Goal: Task Accomplishment & Management: Use online tool/utility

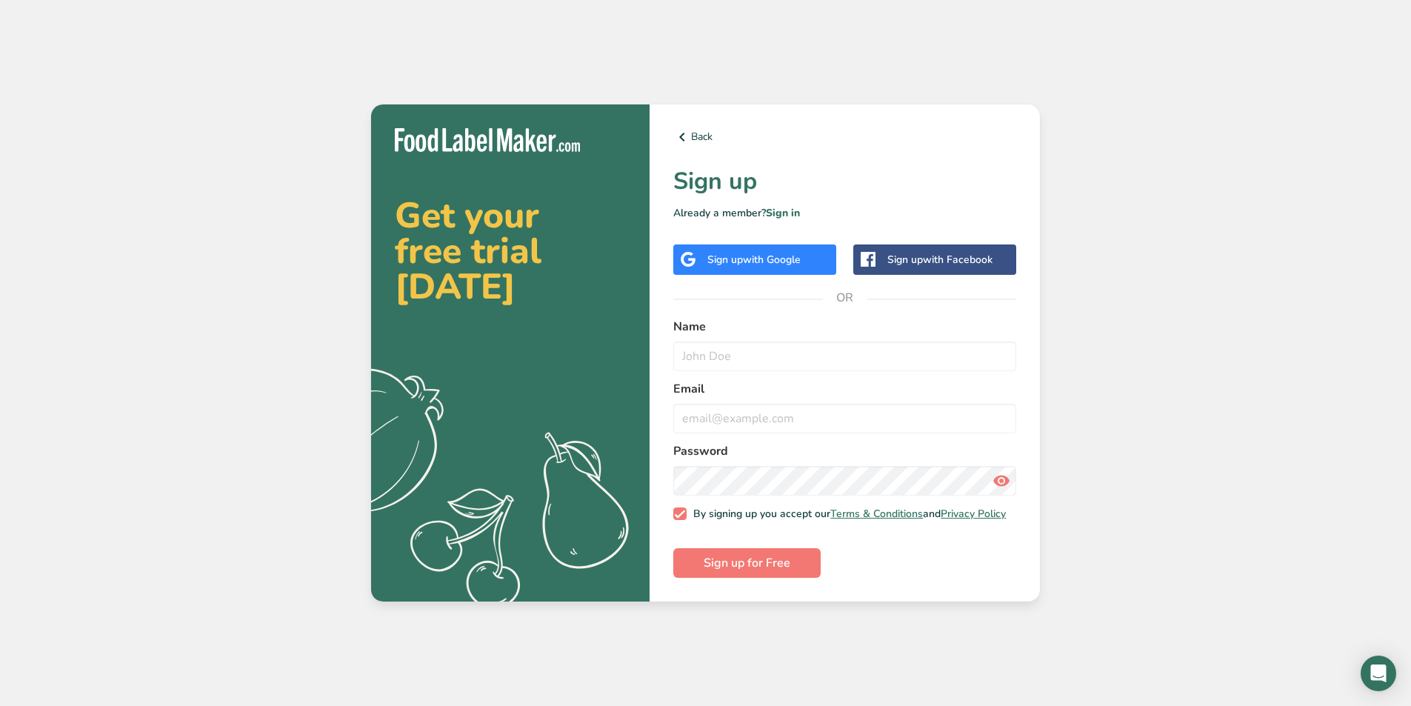
click at [783, 265] on div "Sign up with Google" at bounding box center [754, 259] width 163 height 30
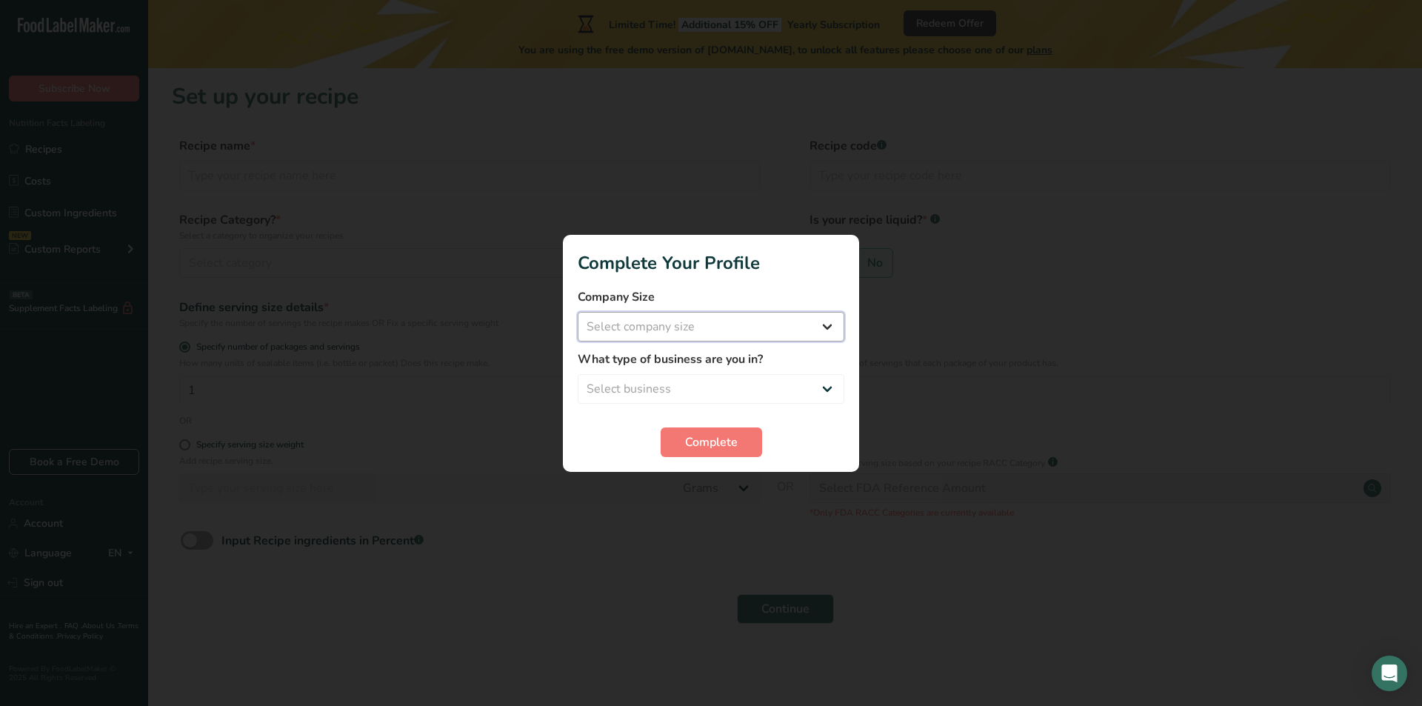
click at [718, 330] on select "Select company size Fewer than 10 Employees 10 to 50 Employees 51 to 500 Employ…" at bounding box center [711, 327] width 267 height 30
select select "2"
click at [578, 312] on select "Select company size Fewer than 10 Employees 10 to 50 Employees 51 to 500 Employ…" at bounding box center [711, 327] width 267 height 30
click at [696, 389] on select "Select business Packaged Food Manufacturer Restaurant & Cafe Bakery Meal Plans …" at bounding box center [711, 389] width 267 height 30
select select "1"
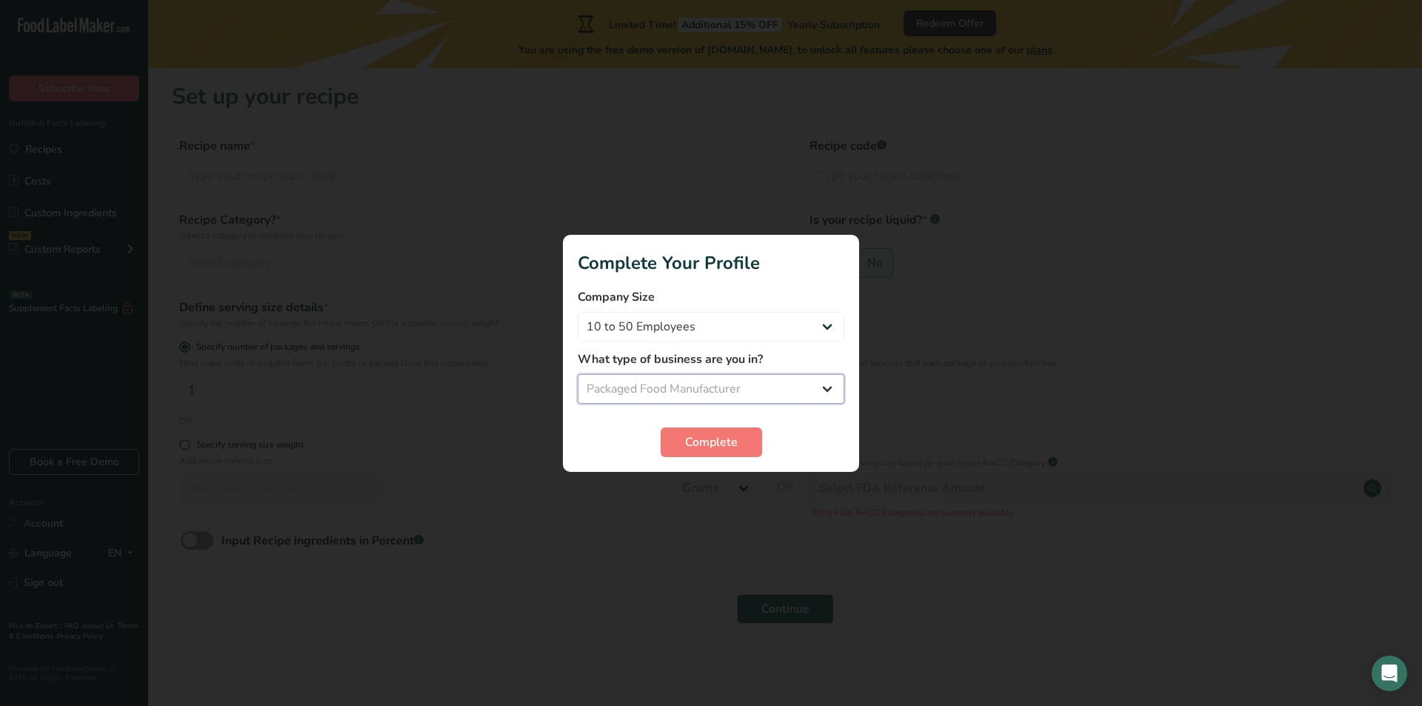
click at [578, 374] on select "Select business Packaged Food Manufacturer Restaurant & Cafe Bakery Meal Plans …" at bounding box center [711, 389] width 267 height 30
click at [700, 438] on span "Complete" at bounding box center [711, 442] width 53 height 18
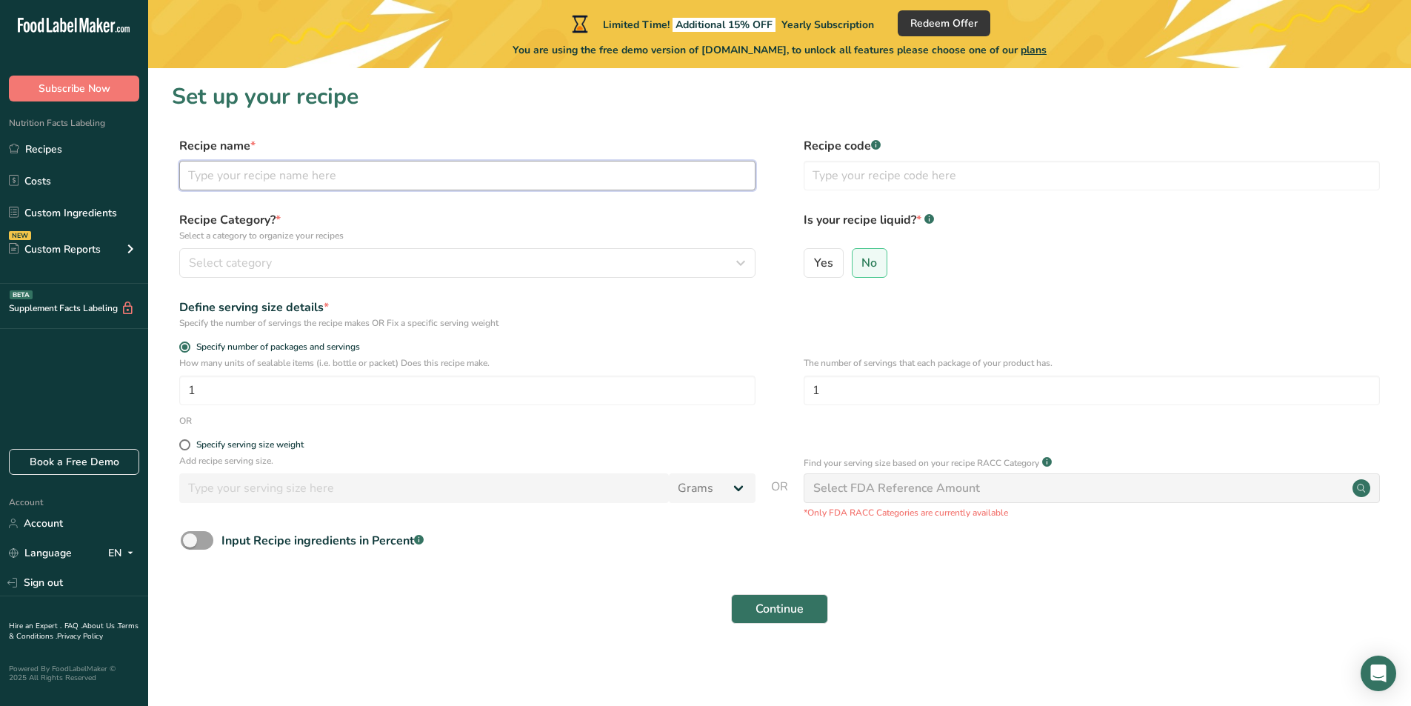
click at [281, 176] on input "text" at bounding box center [467, 176] width 576 height 30
click at [384, 273] on button "Select category" at bounding box center [467, 263] width 576 height 30
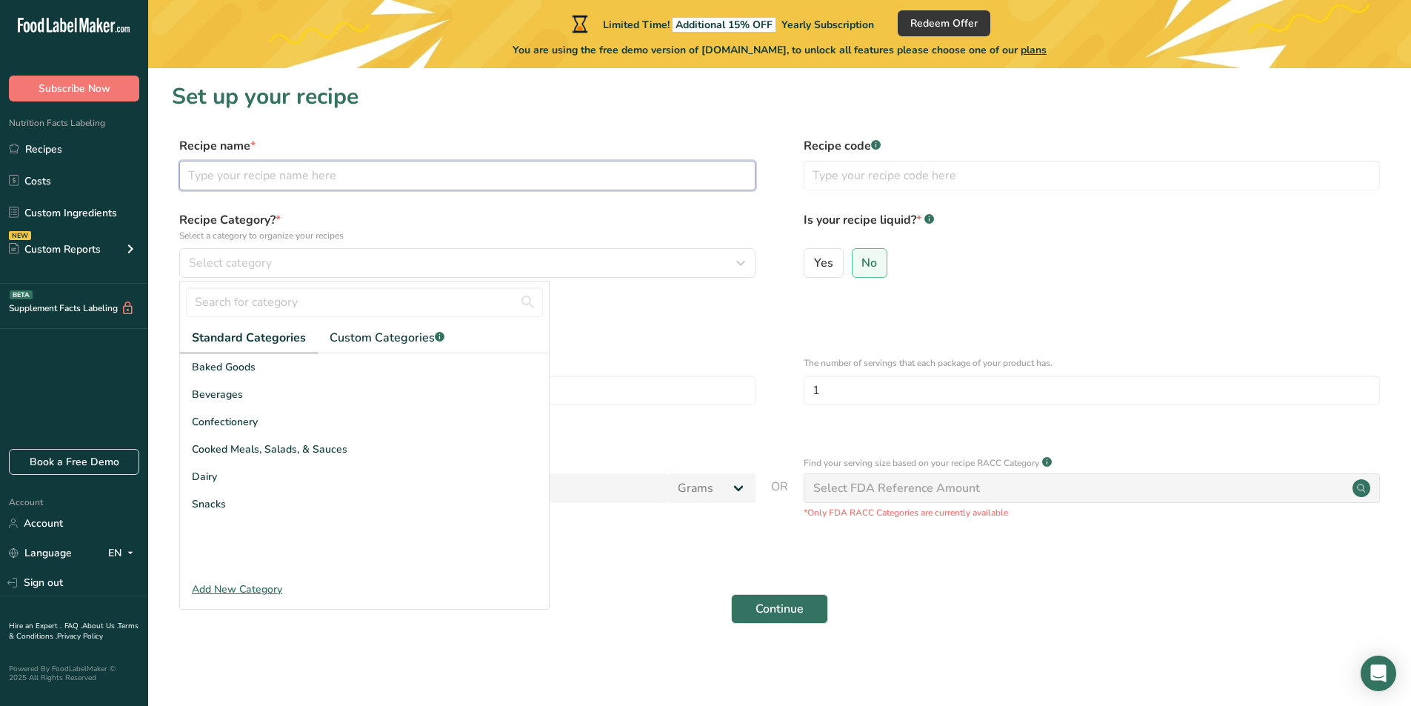
click at [314, 179] on input "text" at bounding box center [467, 176] width 576 height 30
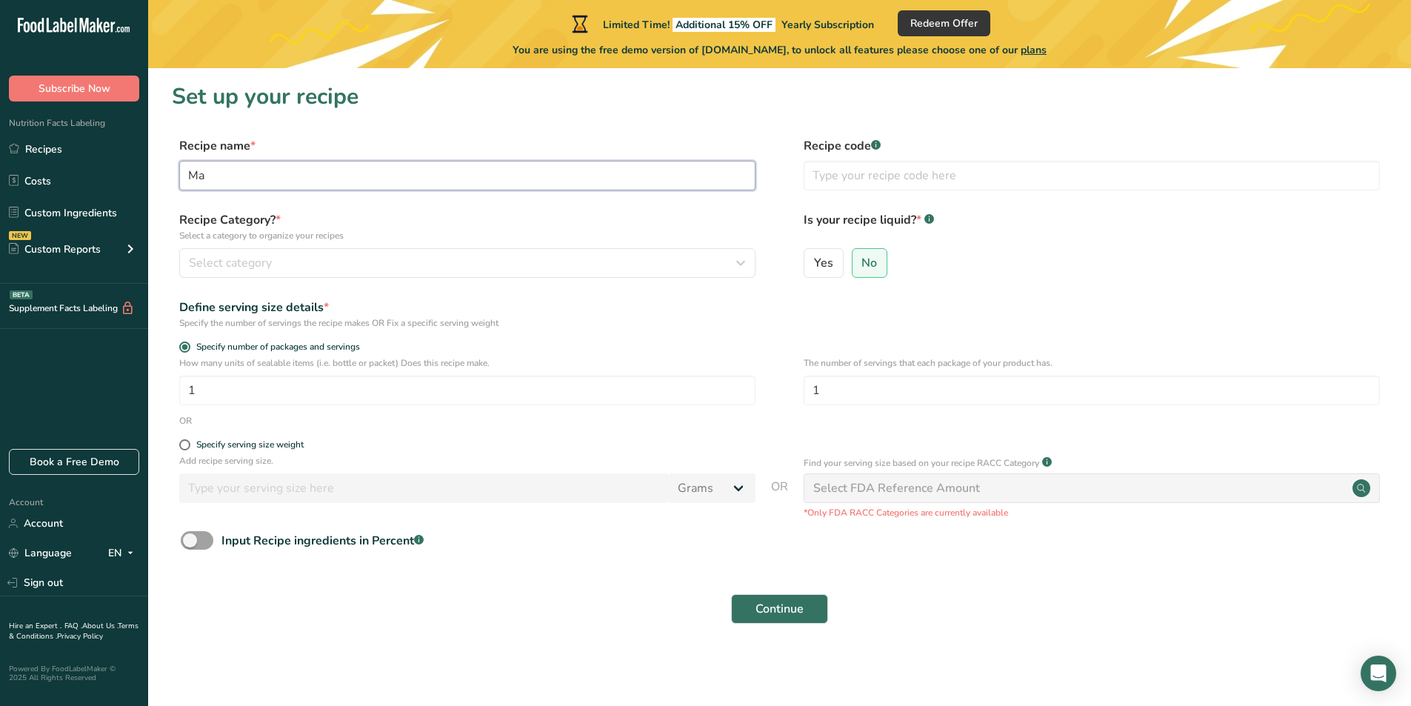
type input "M"
type input "Laban_Mango"
click at [293, 261] on div "Select category" at bounding box center [463, 263] width 548 height 18
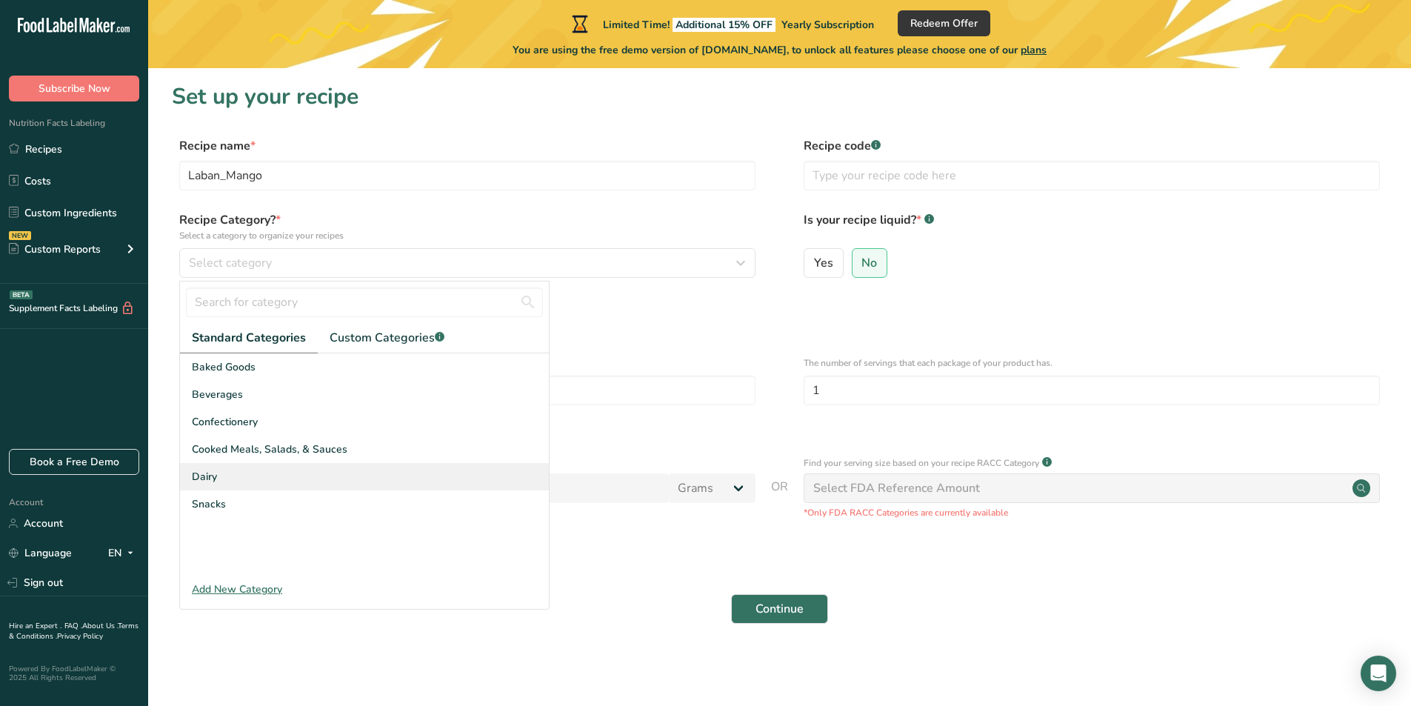
click at [246, 478] on div "Dairy" at bounding box center [364, 476] width 369 height 27
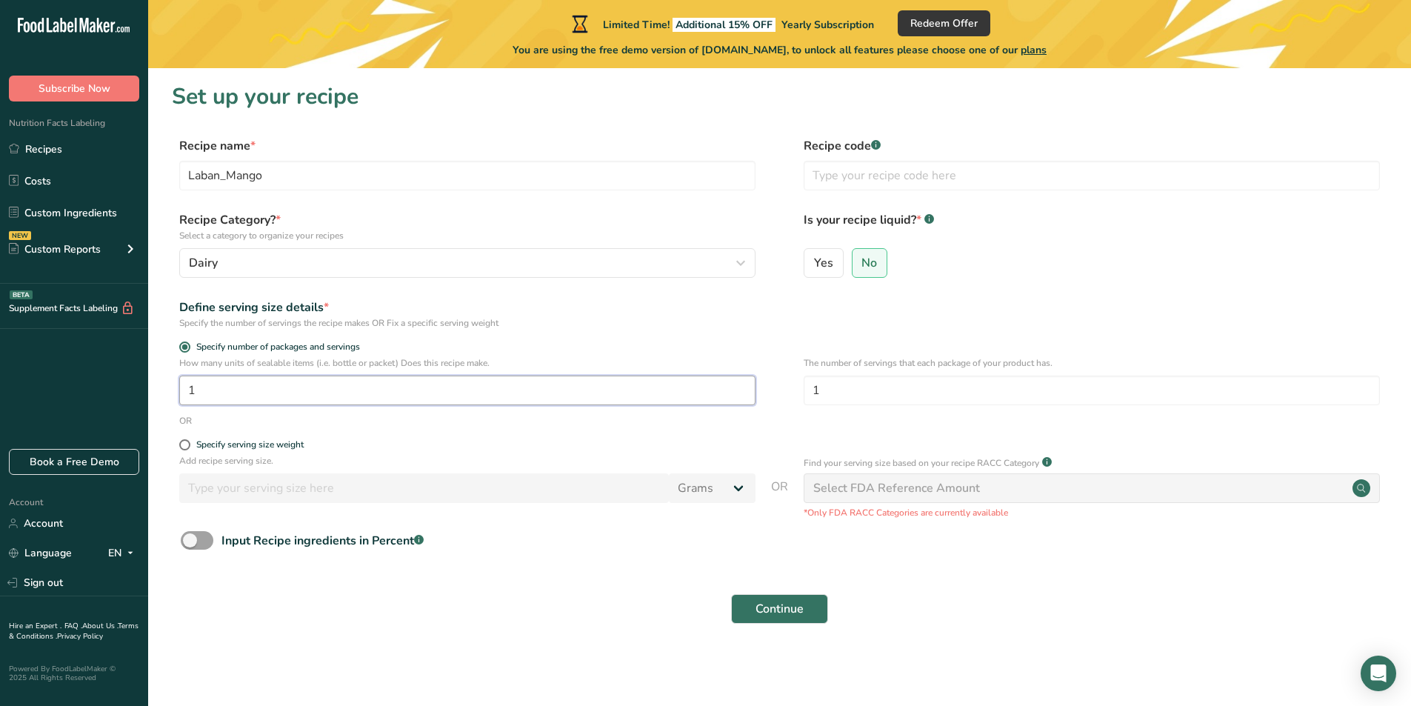
click at [286, 387] on input "1" at bounding box center [467, 391] width 576 height 30
click at [204, 445] on div "Specify serving size weight" at bounding box center [249, 444] width 107 height 11
click at [189, 445] on input "Specify serving size weight" at bounding box center [184, 445] width 10 height 10
radio input "true"
radio input "false"
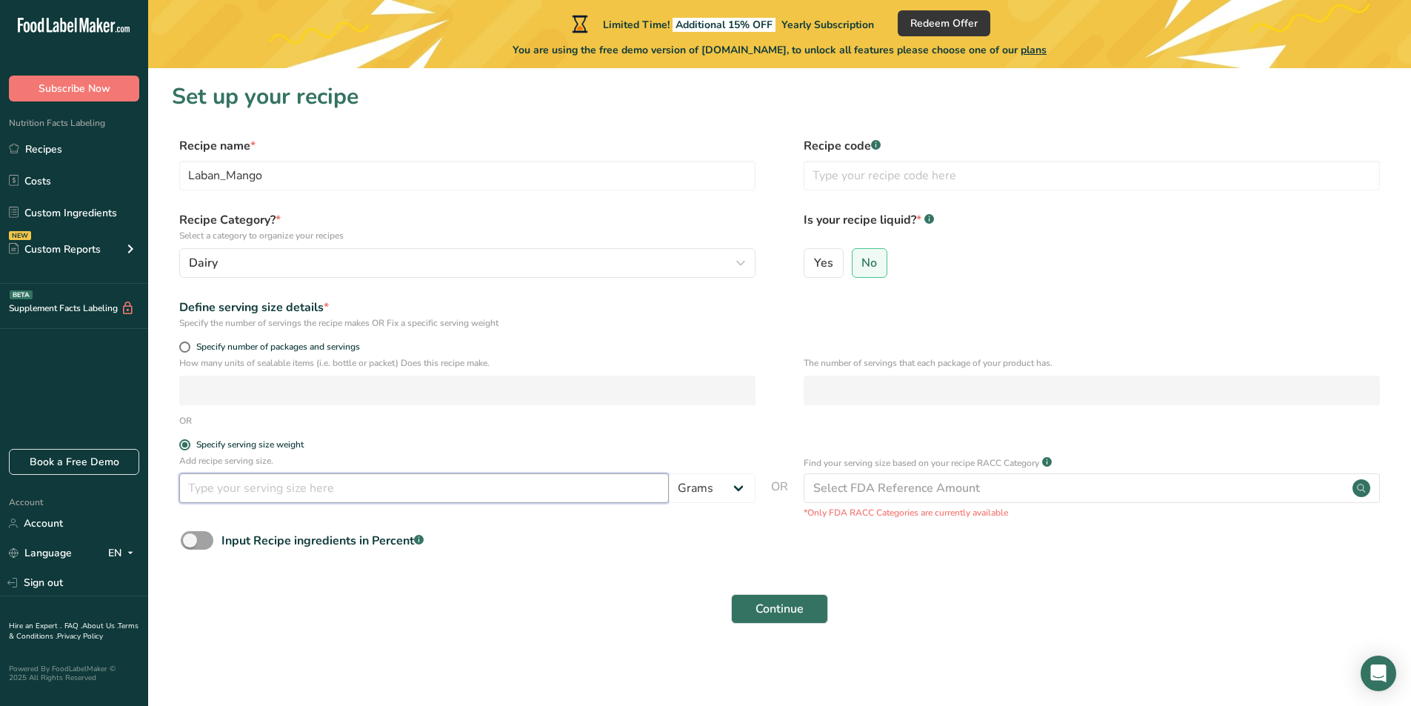
click at [284, 493] on input "number" at bounding box center [424, 488] width 490 height 30
click at [724, 490] on select "Grams kg mg mcg lb oz l mL fl oz tbsp tsp cup qt gallon" at bounding box center [712, 488] width 87 height 30
select select "17"
click at [669, 473] on select "Grams kg mg mcg lb oz l mL fl oz tbsp tsp cup qt gallon" at bounding box center [712, 488] width 87 height 30
select select "22"
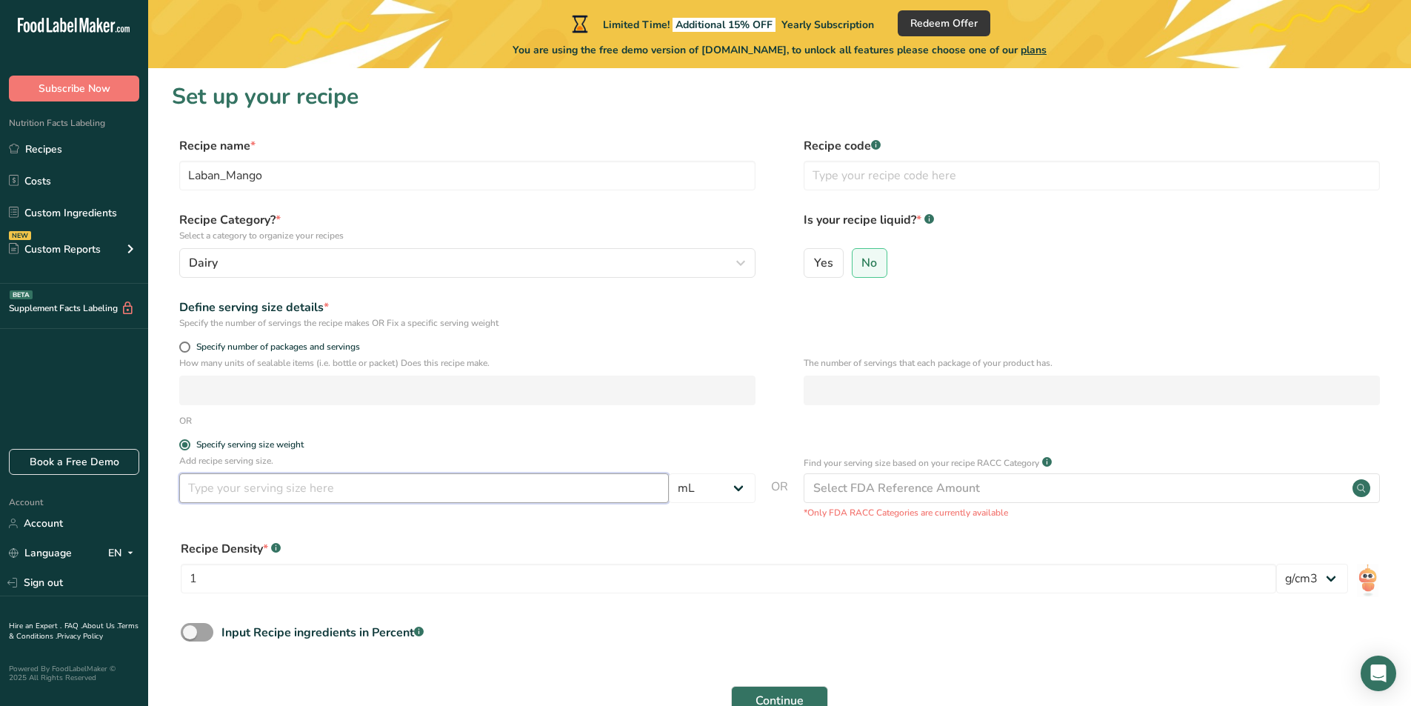
click at [221, 493] on input "number" at bounding box center [424, 488] width 490 height 30
type input "200"
click at [875, 173] on input "text" at bounding box center [1092, 176] width 576 height 30
click at [221, 173] on input "Laban_Mango" at bounding box center [467, 176] width 576 height 30
type input "Mango_Shake"
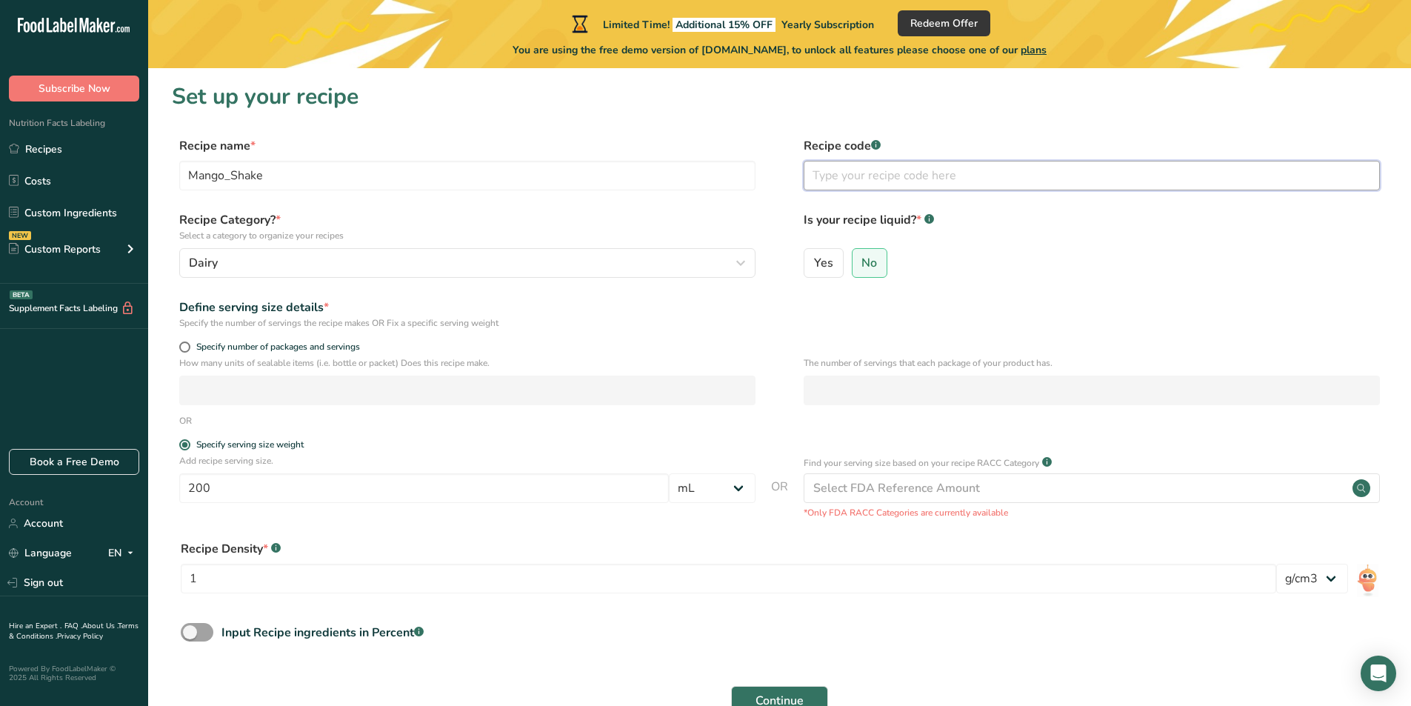
click at [879, 181] on input "text" at bounding box center [1092, 176] width 576 height 30
type input "001"
click at [829, 259] on span "Yes" at bounding box center [823, 263] width 19 height 15
click at [814, 259] on input "Yes" at bounding box center [809, 263] width 10 height 10
radio input "true"
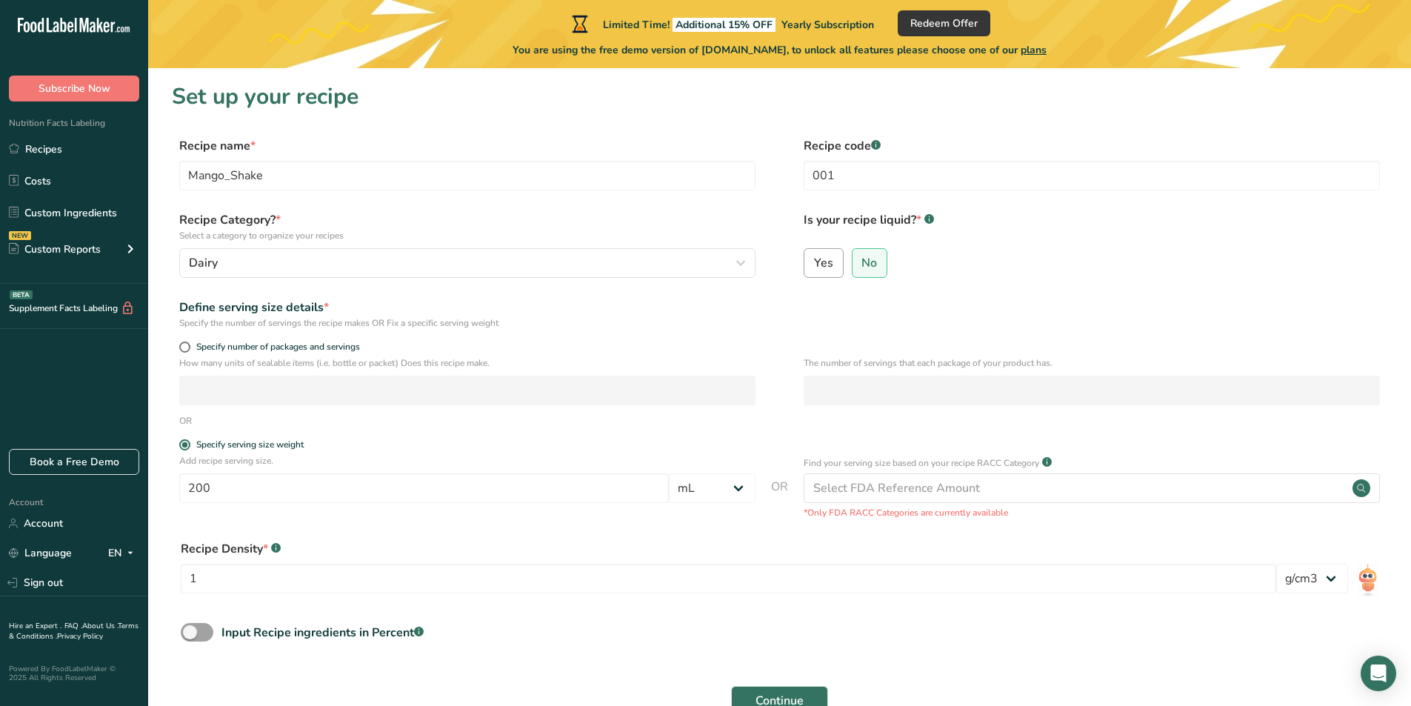
radio input "false"
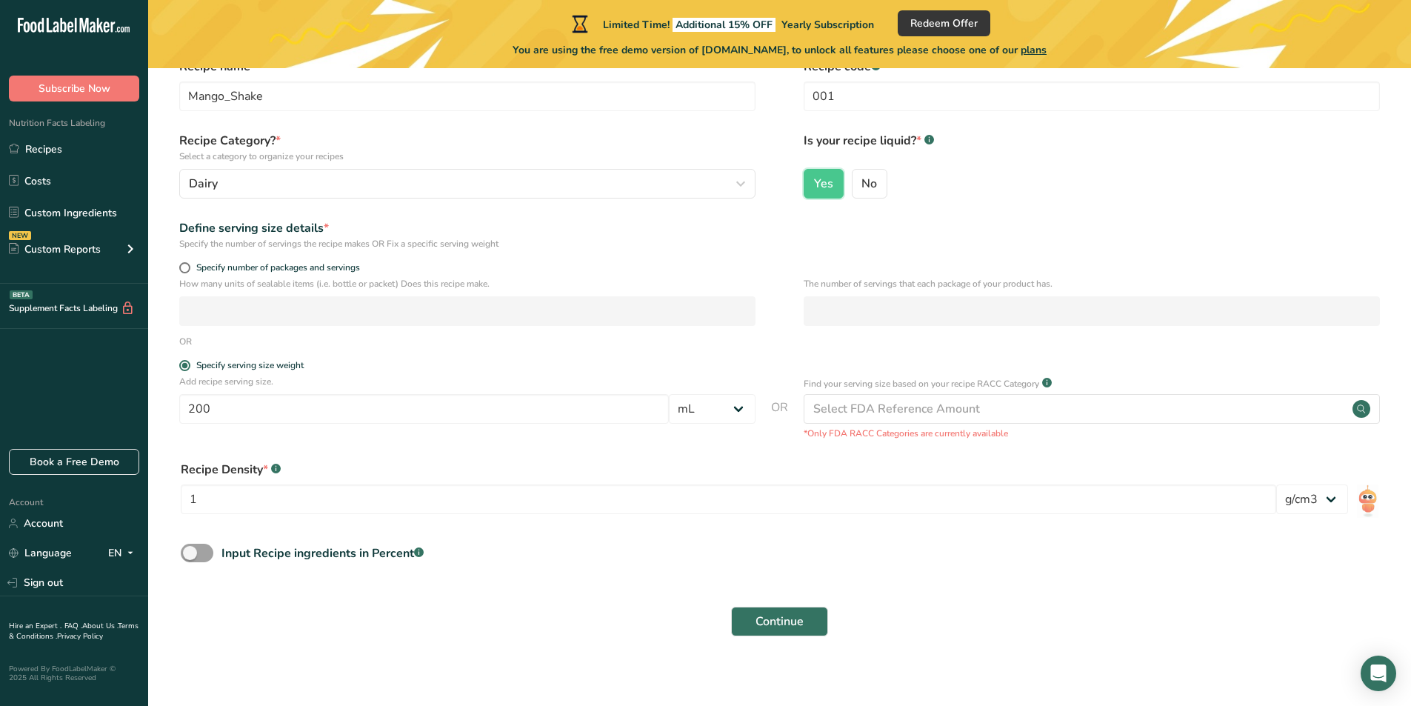
scroll to position [90, 0]
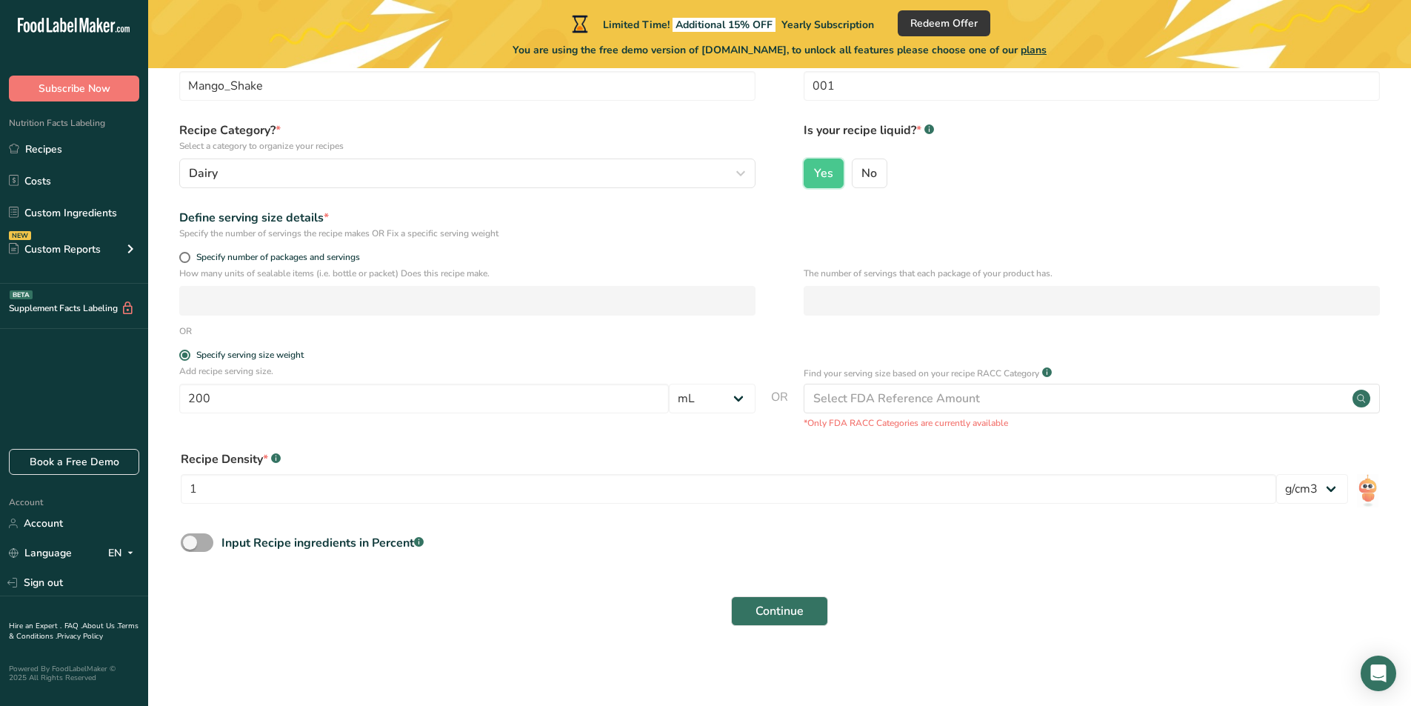
click at [199, 548] on span at bounding box center [197, 542] width 33 height 19
click at [190, 547] on input "Input Recipe ingredients in Percent .a-a{fill:#347362;}.b-a{fill:#fff;}" at bounding box center [186, 543] width 10 height 10
checkbox input "true"
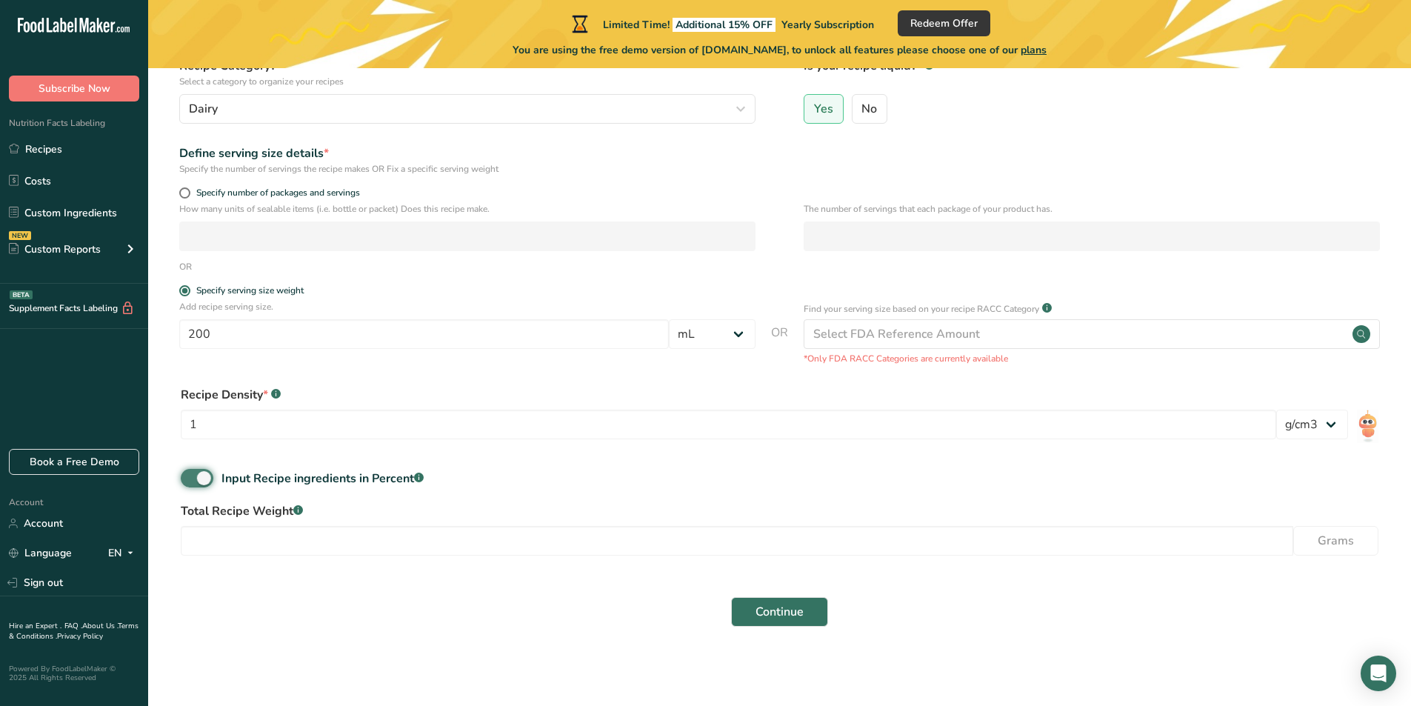
scroll to position [155, 0]
click at [861, 544] on input "number" at bounding box center [737, 540] width 1113 height 30
click at [762, 618] on span "Continue" at bounding box center [780, 611] width 48 height 18
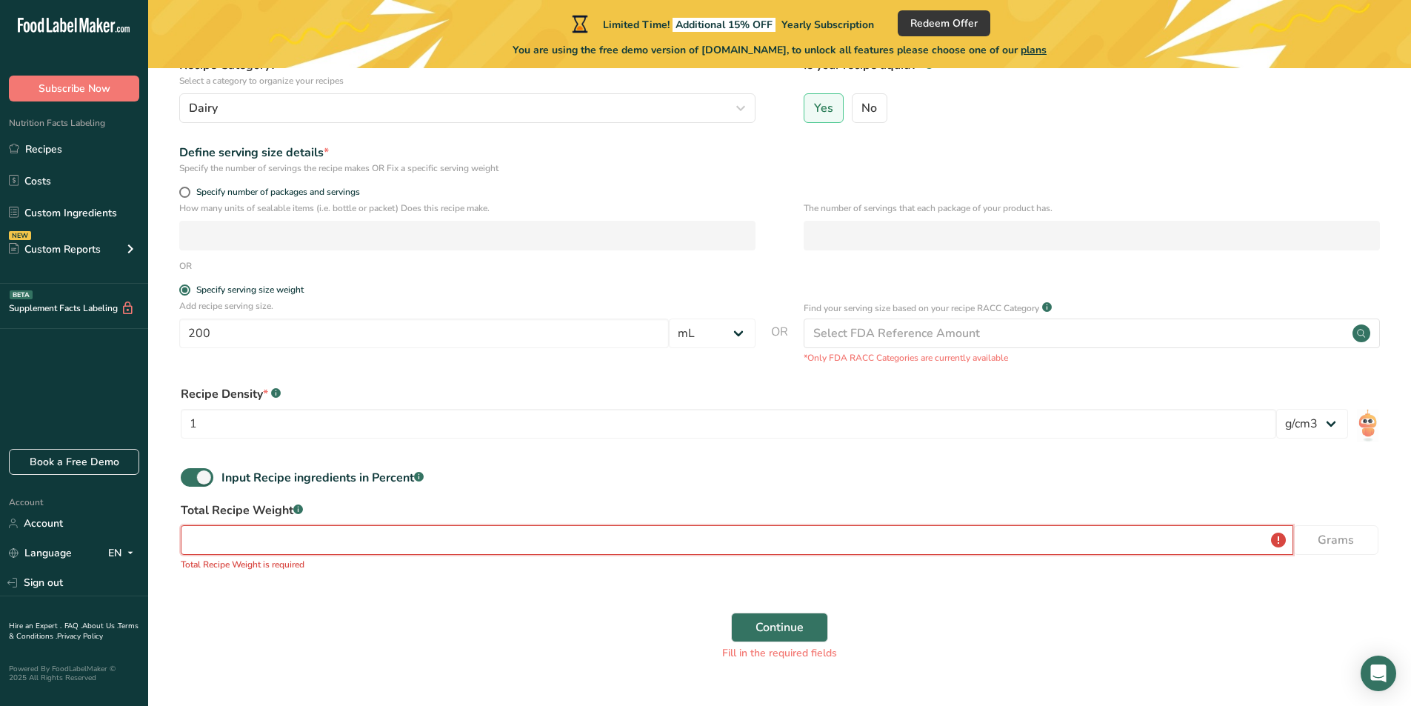
click at [345, 537] on input "number" at bounding box center [737, 540] width 1113 height 30
type input "1000"
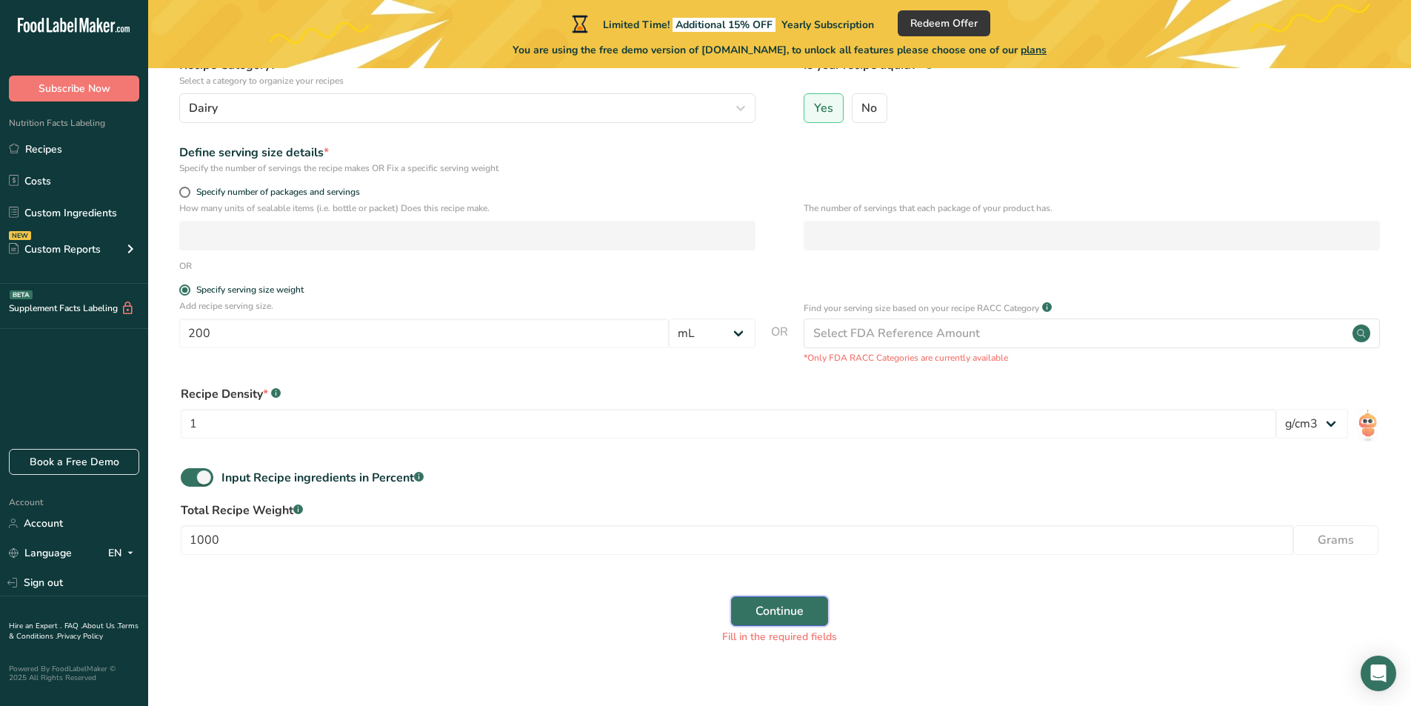
drag, startPoint x: 768, startPoint y: 623, endPoint x: 750, endPoint y: 620, distance: 18.8
click at [767, 622] on button "Continue" at bounding box center [779, 611] width 97 height 30
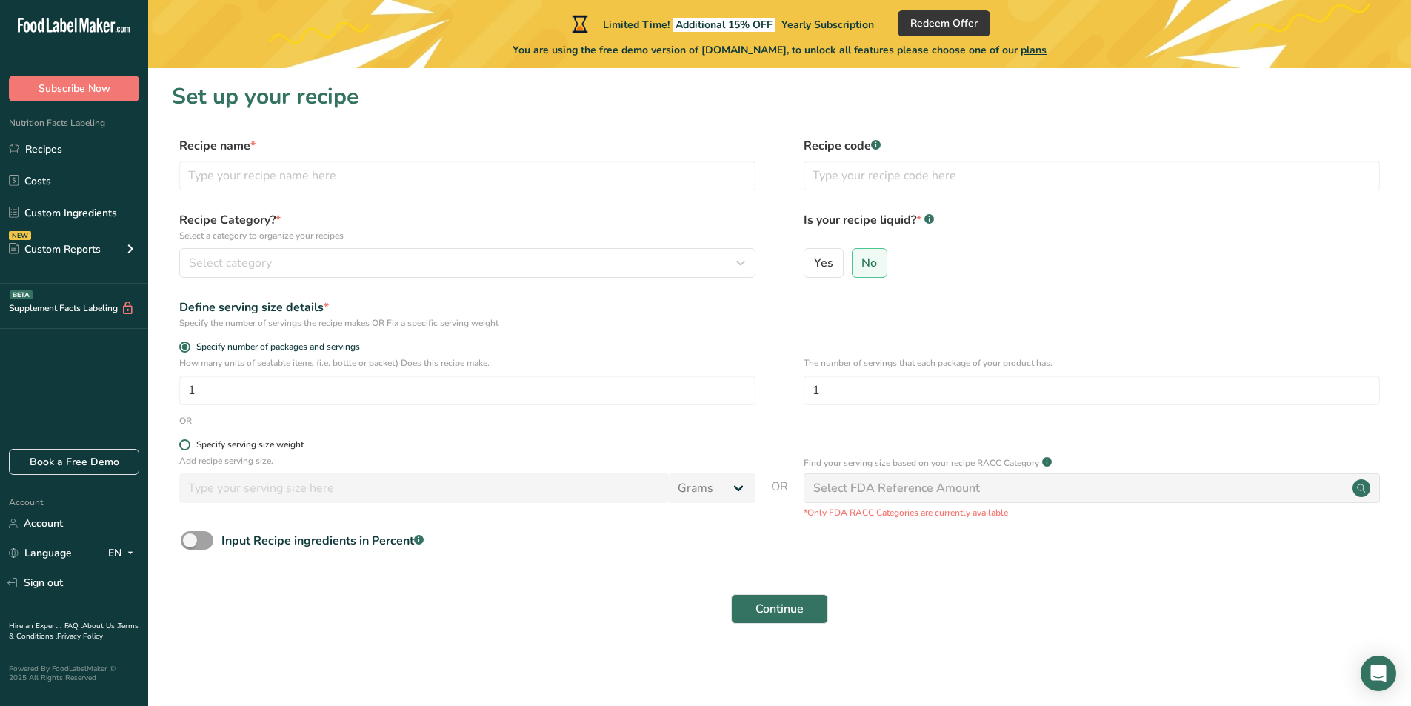
click at [194, 441] on span "Specify serving size weight" at bounding box center [246, 444] width 113 height 11
click at [189, 441] on input "Specify serving size weight" at bounding box center [184, 445] width 10 height 10
radio input "true"
radio input "false"
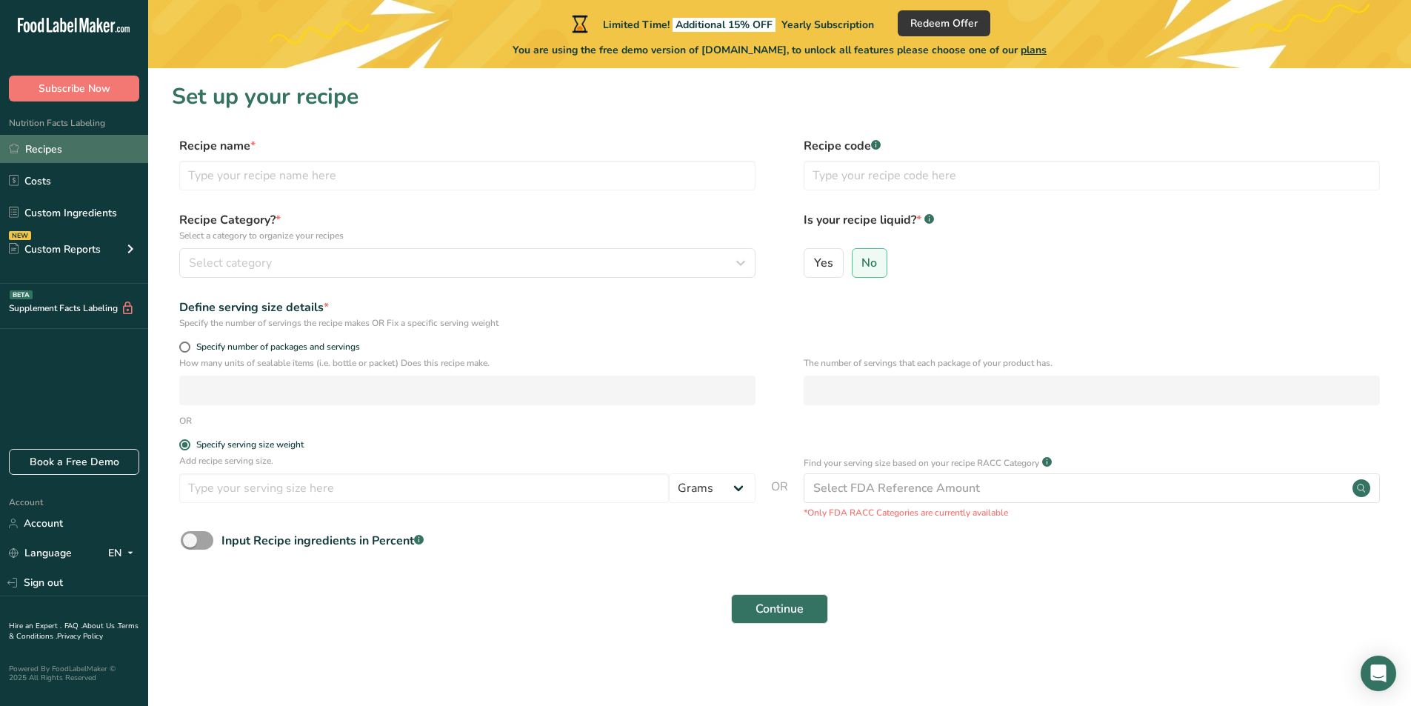
click at [39, 156] on link "Recipes" at bounding box center [74, 149] width 148 height 28
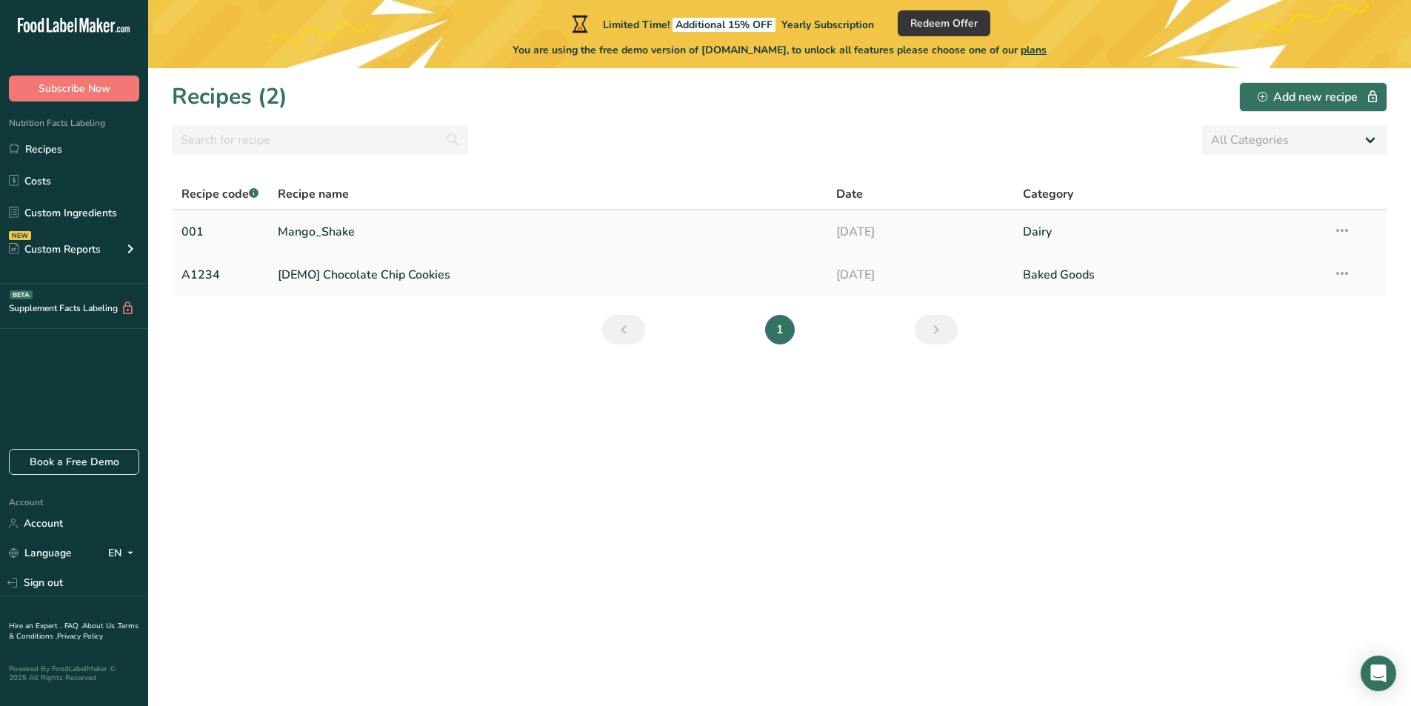
click at [1343, 230] on icon at bounding box center [1342, 230] width 18 height 27
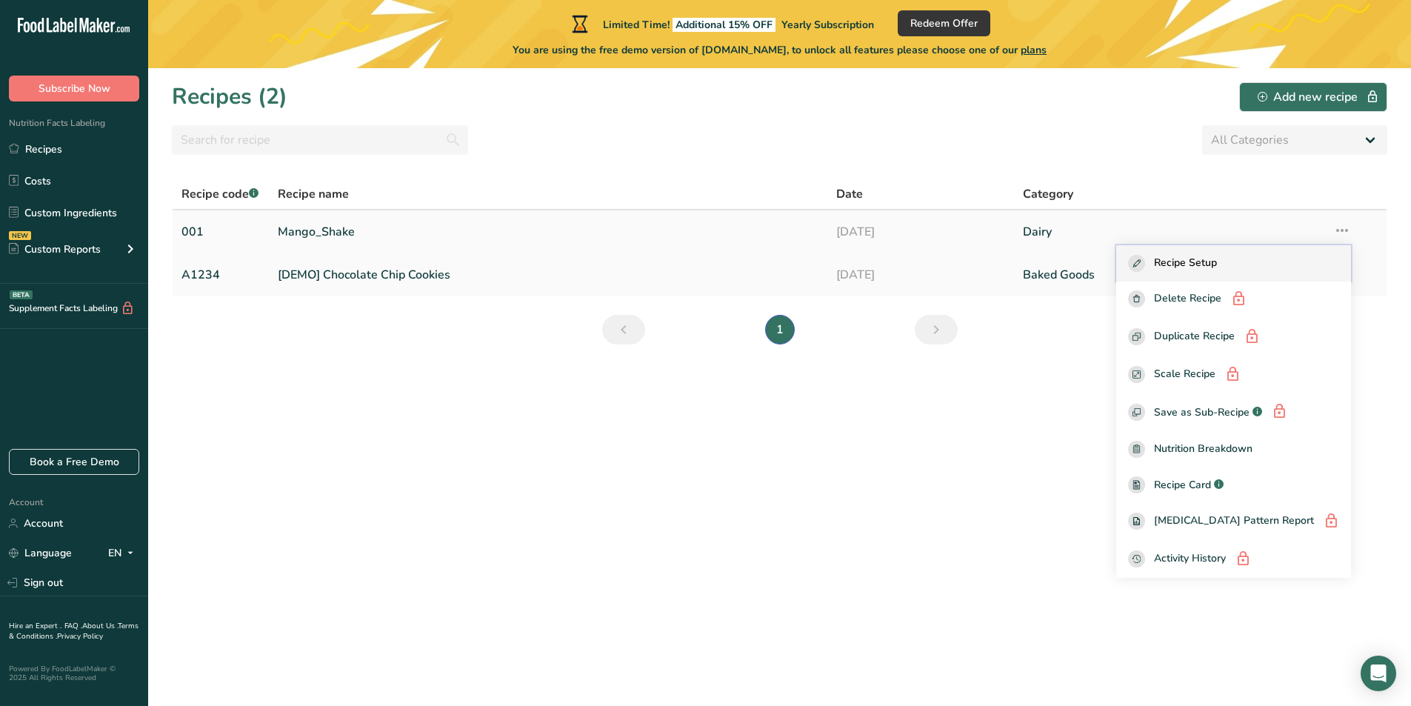
click at [1237, 273] on button "Recipe Setup" at bounding box center [1233, 263] width 235 height 36
select select "17"
select select "22"
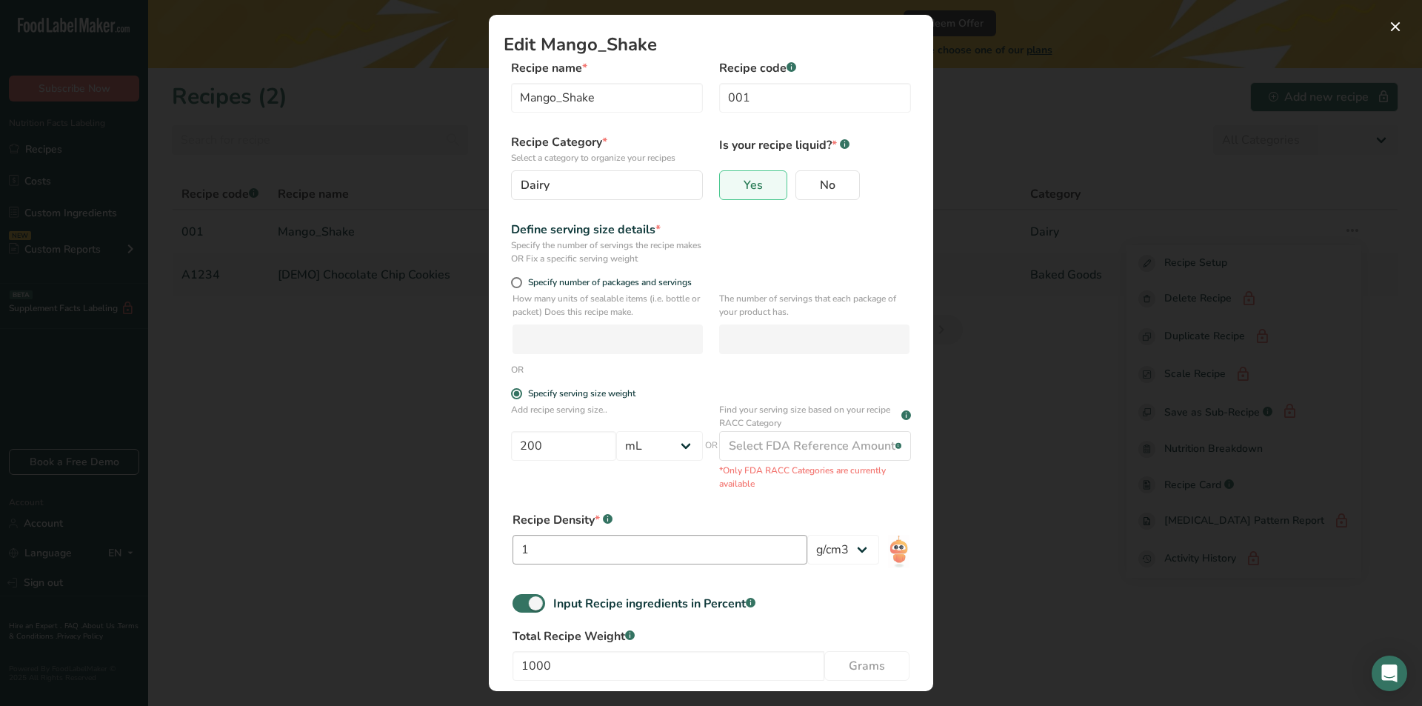
scroll to position [73, 0]
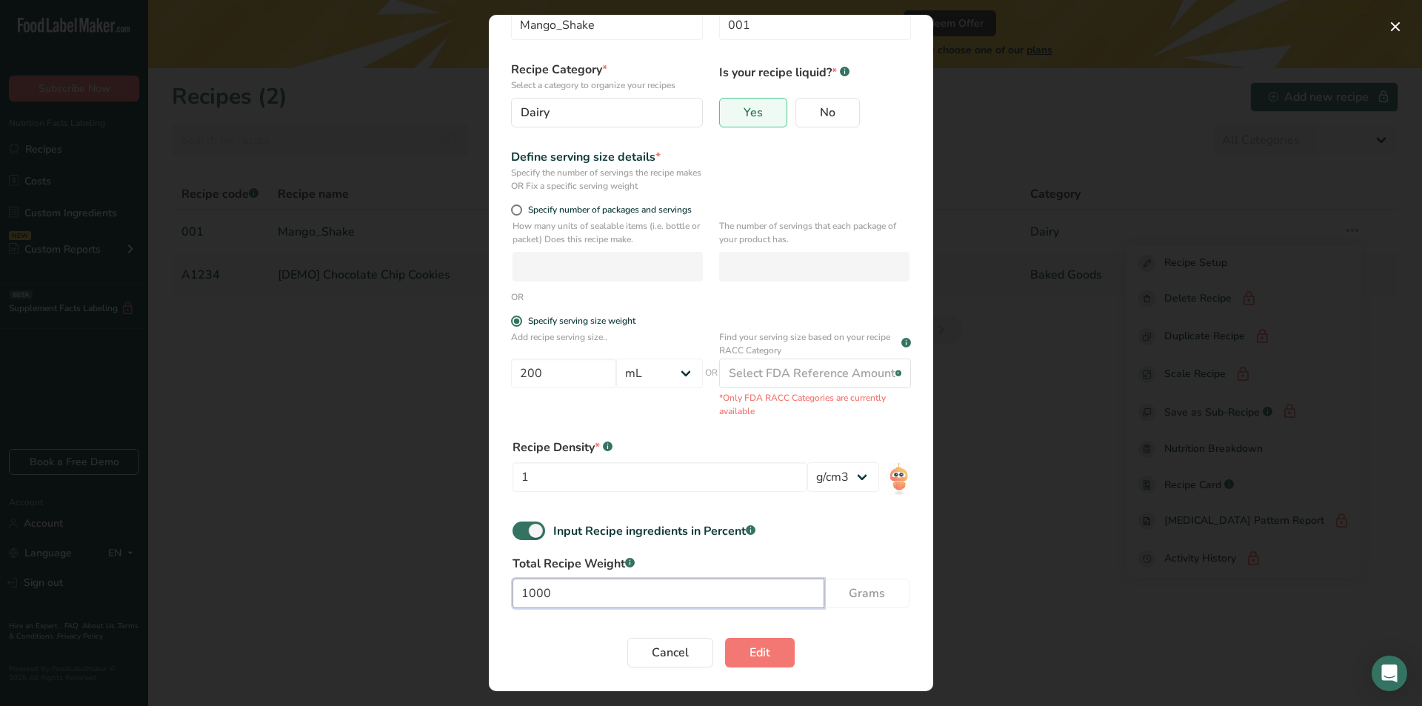
drag, startPoint x: 618, startPoint y: 586, endPoint x: 421, endPoint y: 580, distance: 196.4
click at [421, 580] on div "Edit Mango_Shake Recipe name * Mango_Shake Recipe code .a-a{fill:#347362;}.b-a{…" at bounding box center [711, 353] width 1422 height 706
click at [673, 657] on span "Cancel" at bounding box center [670, 653] width 37 height 18
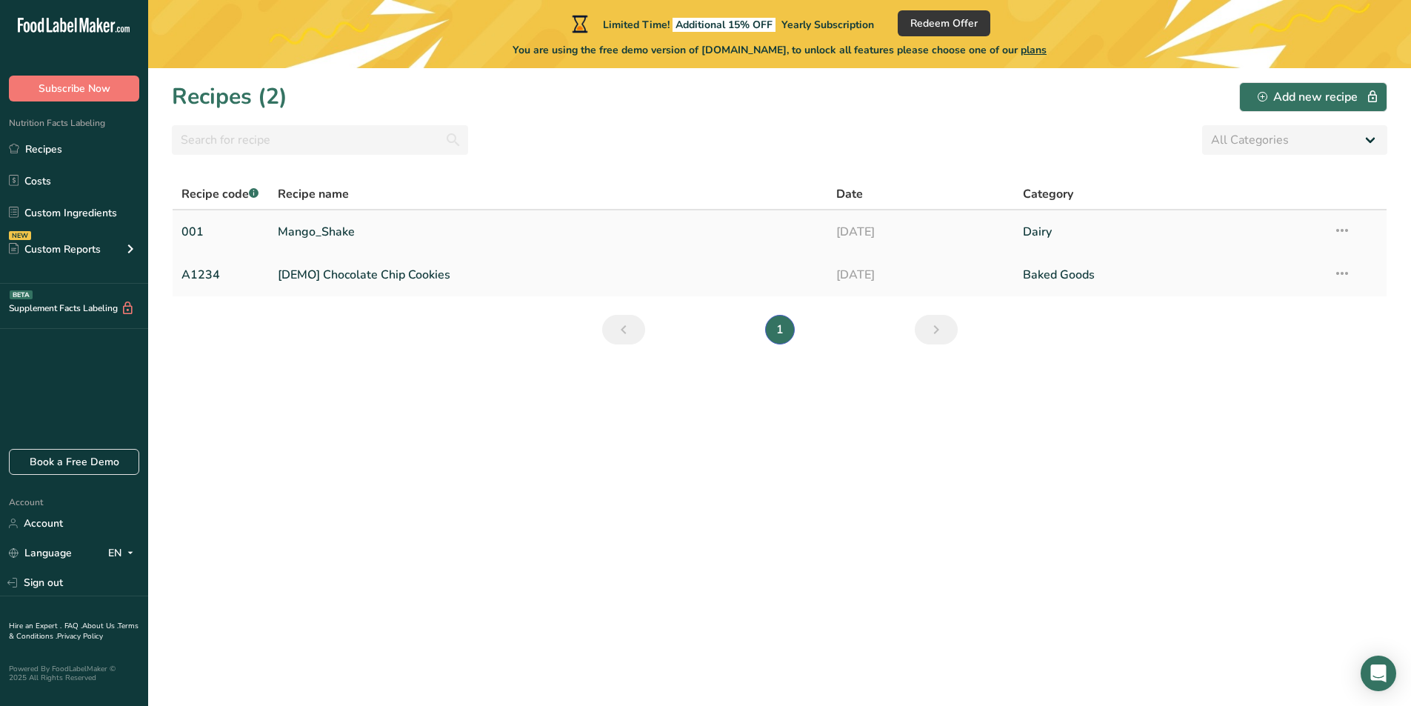
click at [1342, 234] on icon at bounding box center [1342, 230] width 18 height 27
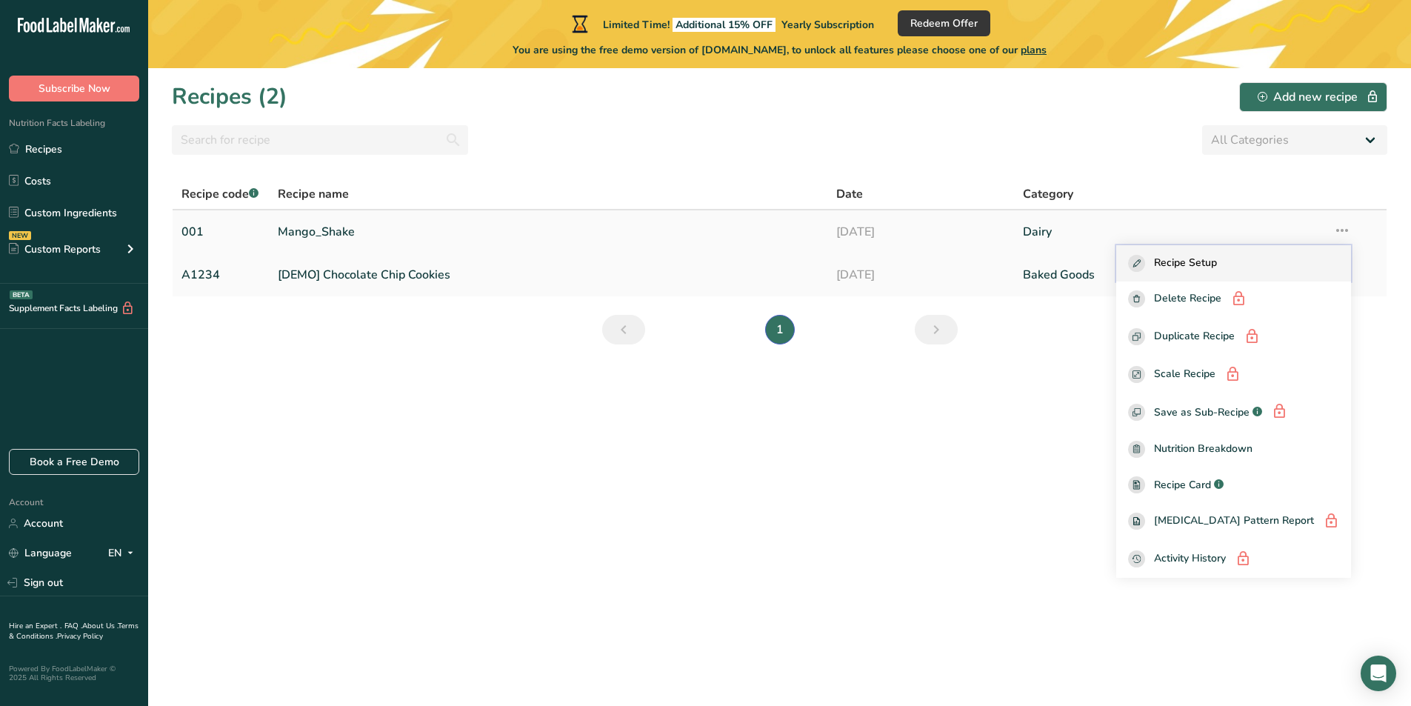
click at [1217, 271] on span "Recipe Setup" at bounding box center [1185, 263] width 63 height 17
select select "17"
select select "22"
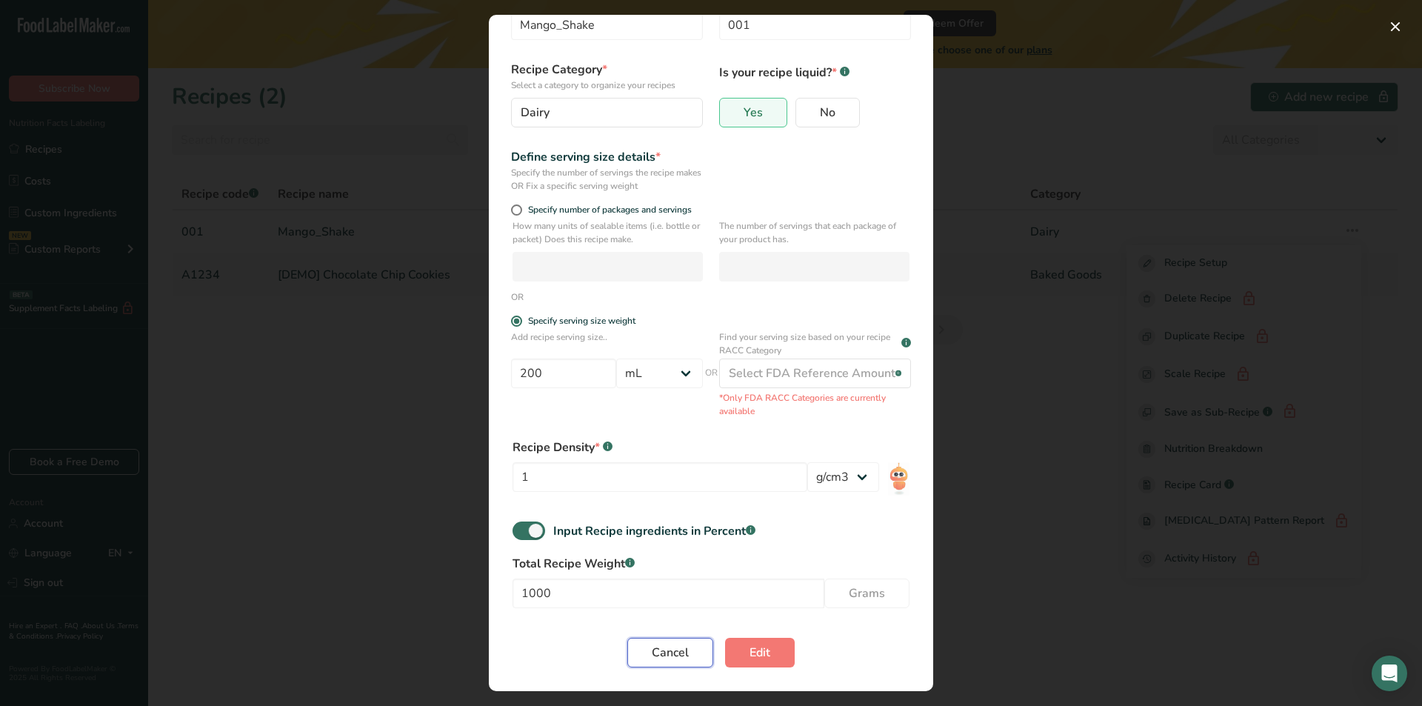
click at [663, 650] on span "Cancel" at bounding box center [670, 653] width 37 height 18
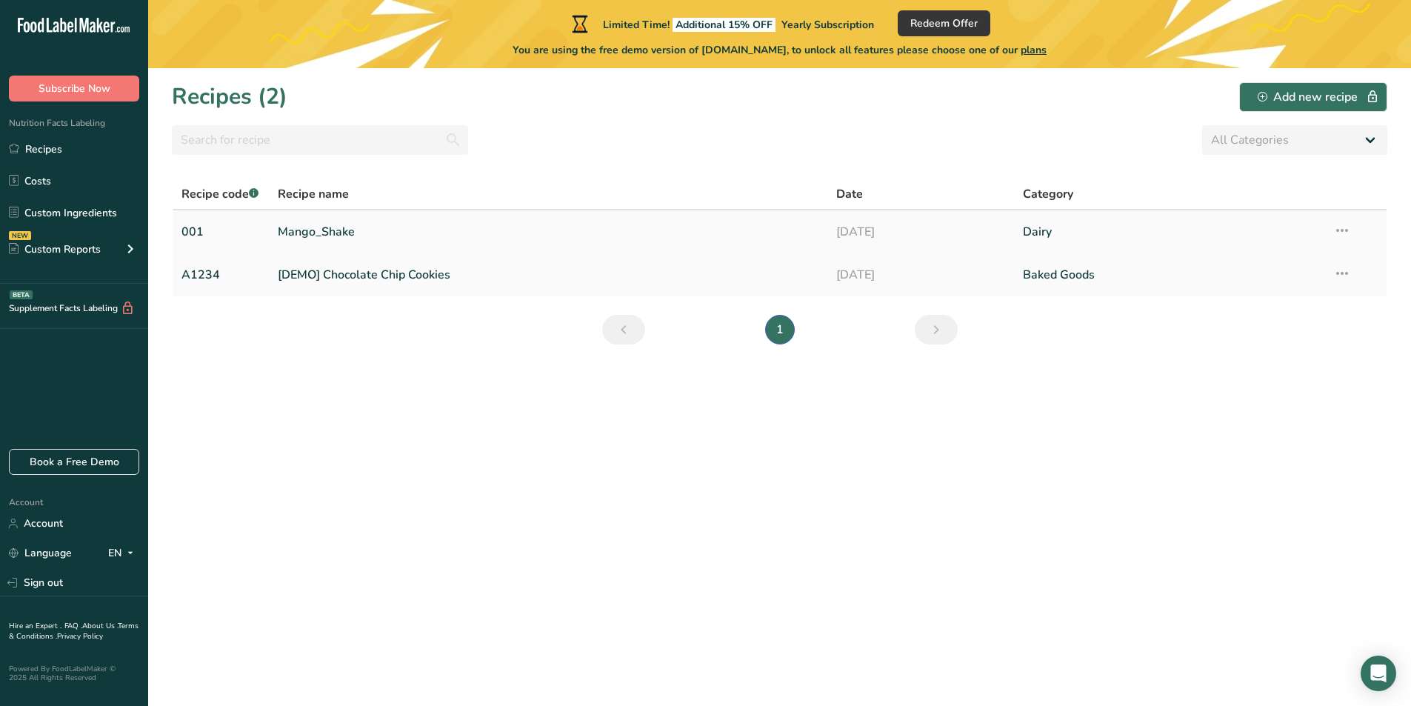
click at [703, 236] on link "Mango_Shake" at bounding box center [548, 231] width 541 height 31
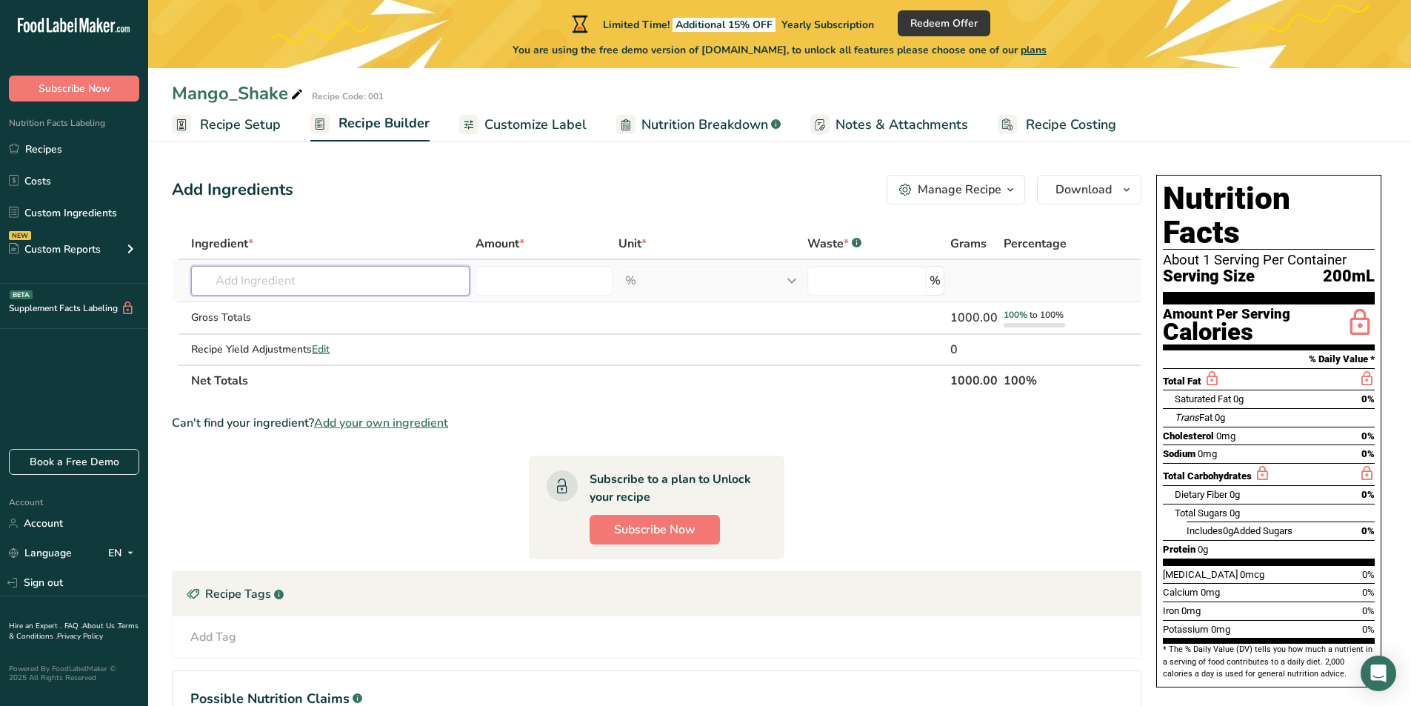
click at [404, 280] on input "text" at bounding box center [330, 281] width 279 height 30
type input "s"
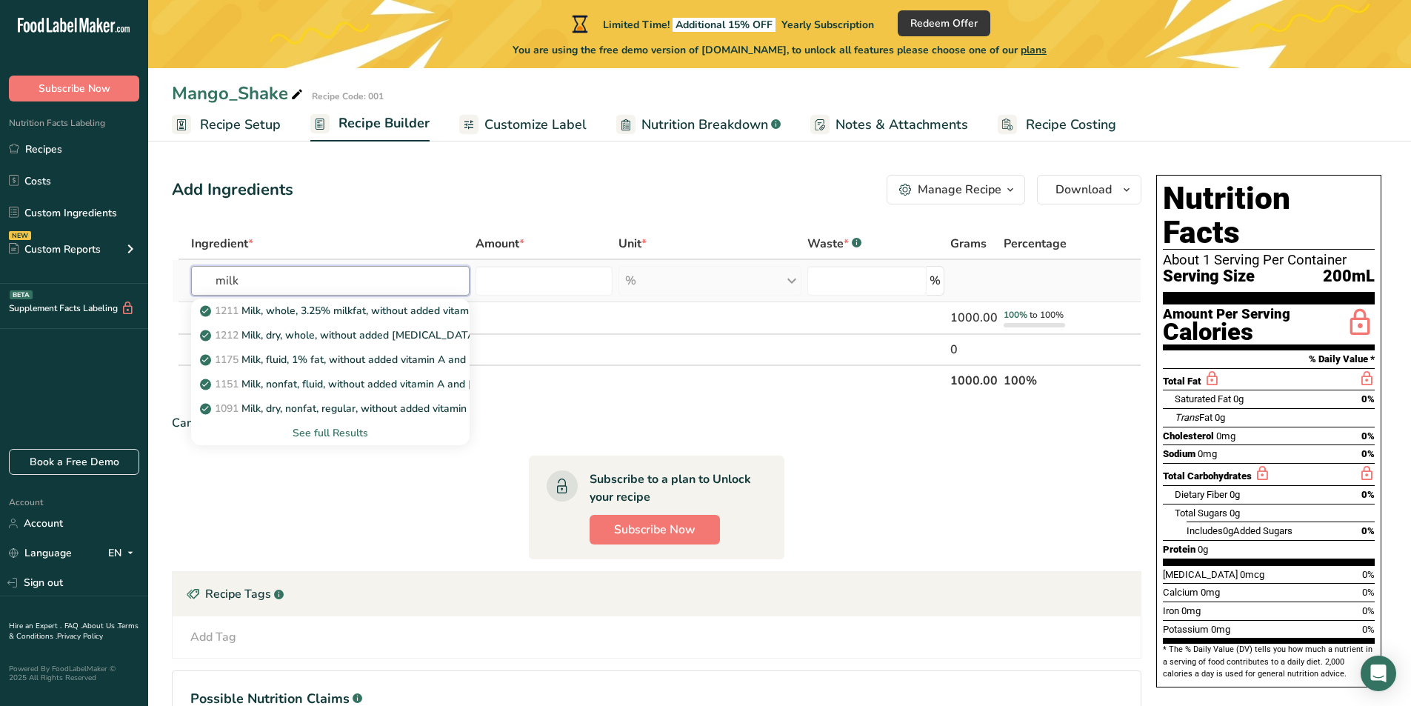
type input "milk"
click at [298, 436] on div "See full Results" at bounding box center [330, 433] width 255 height 16
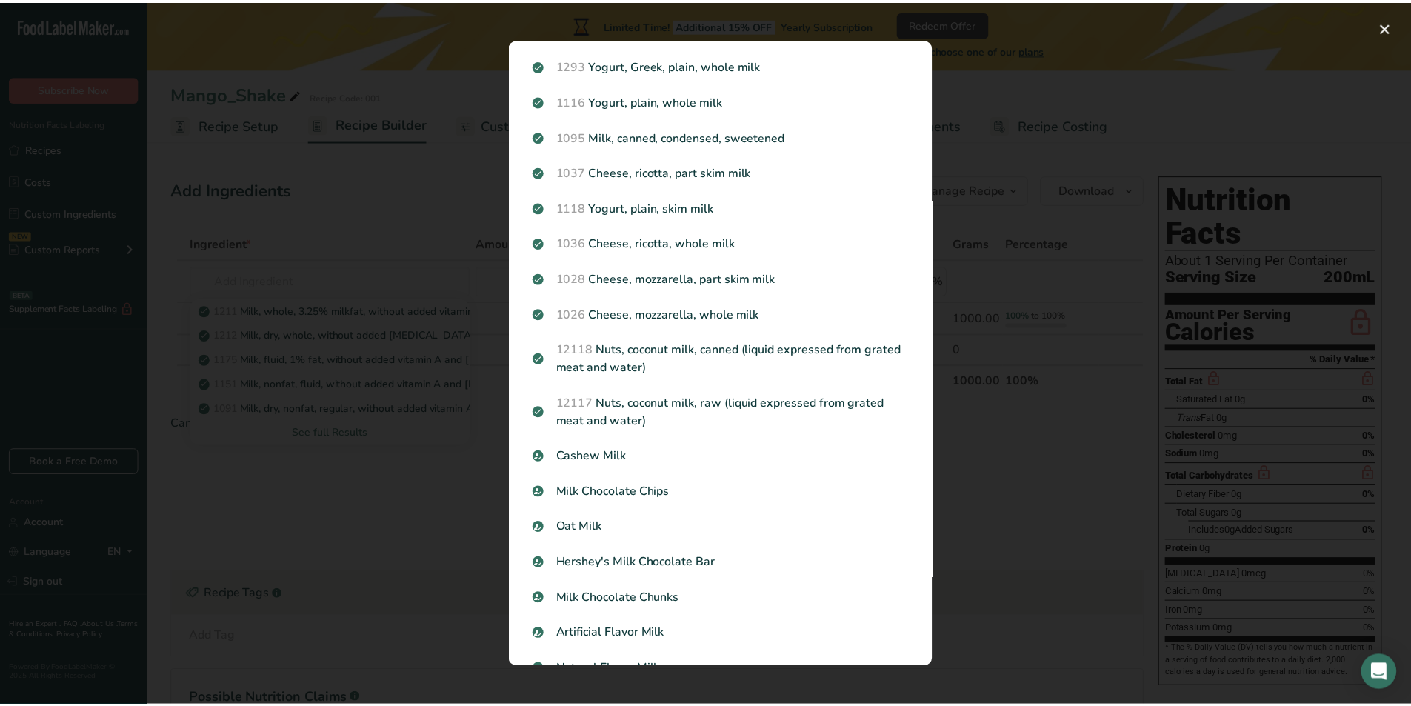
scroll to position [444, 0]
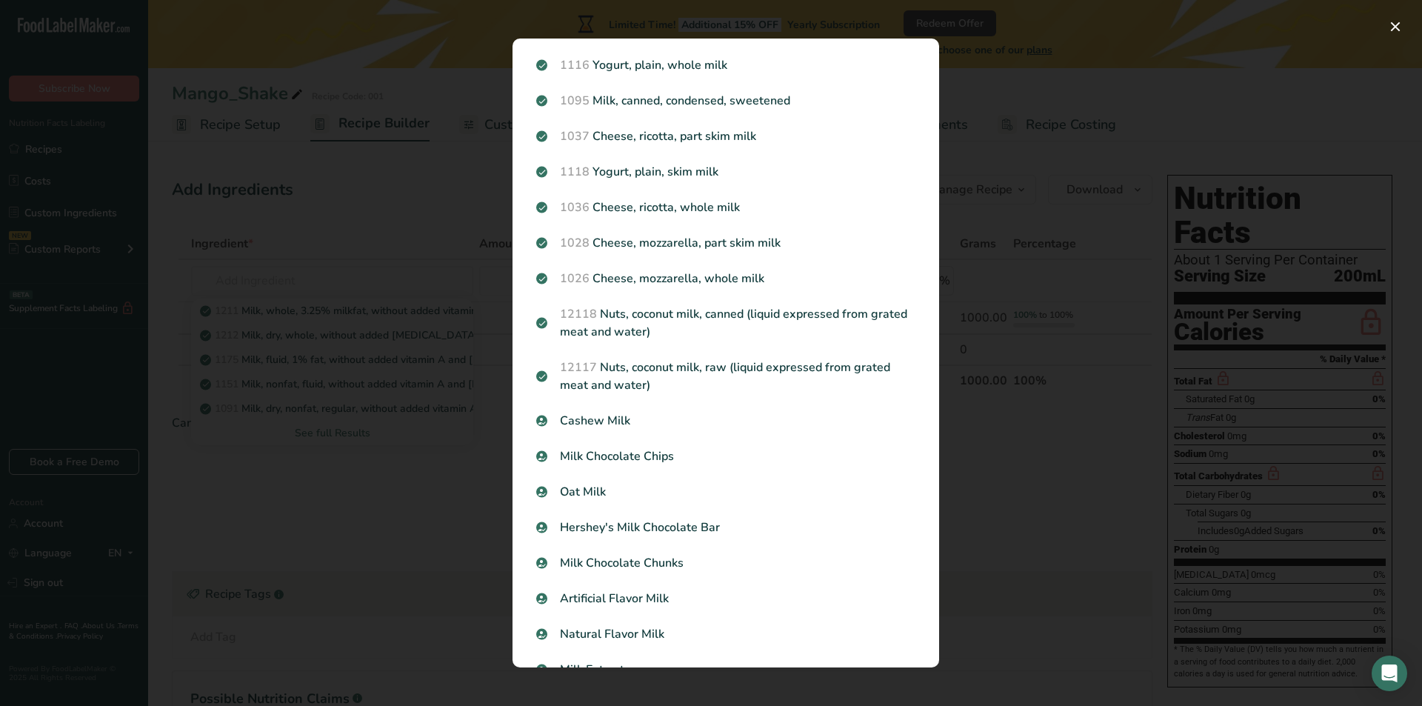
click at [1025, 241] on div "Search results modal" at bounding box center [711, 353] width 1422 height 706
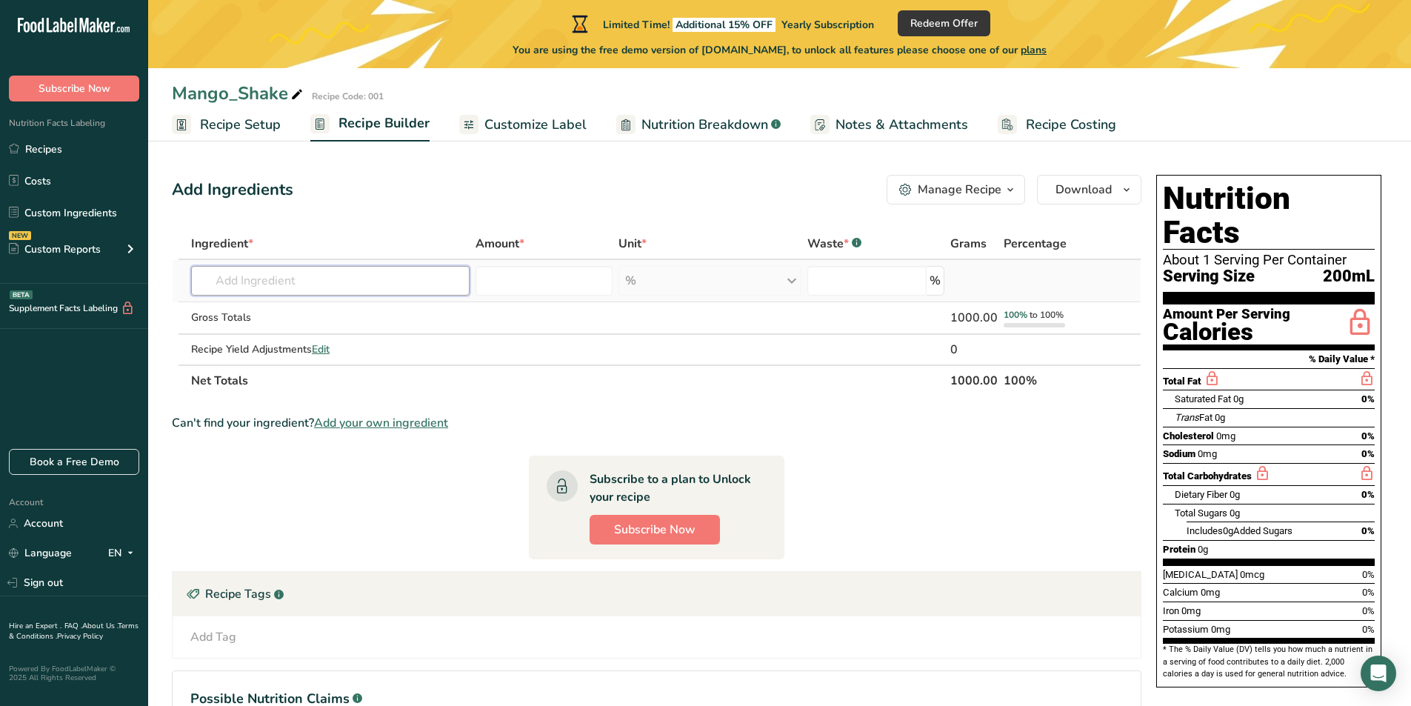
click at [295, 283] on input "text" at bounding box center [330, 281] width 279 height 30
type input "s"
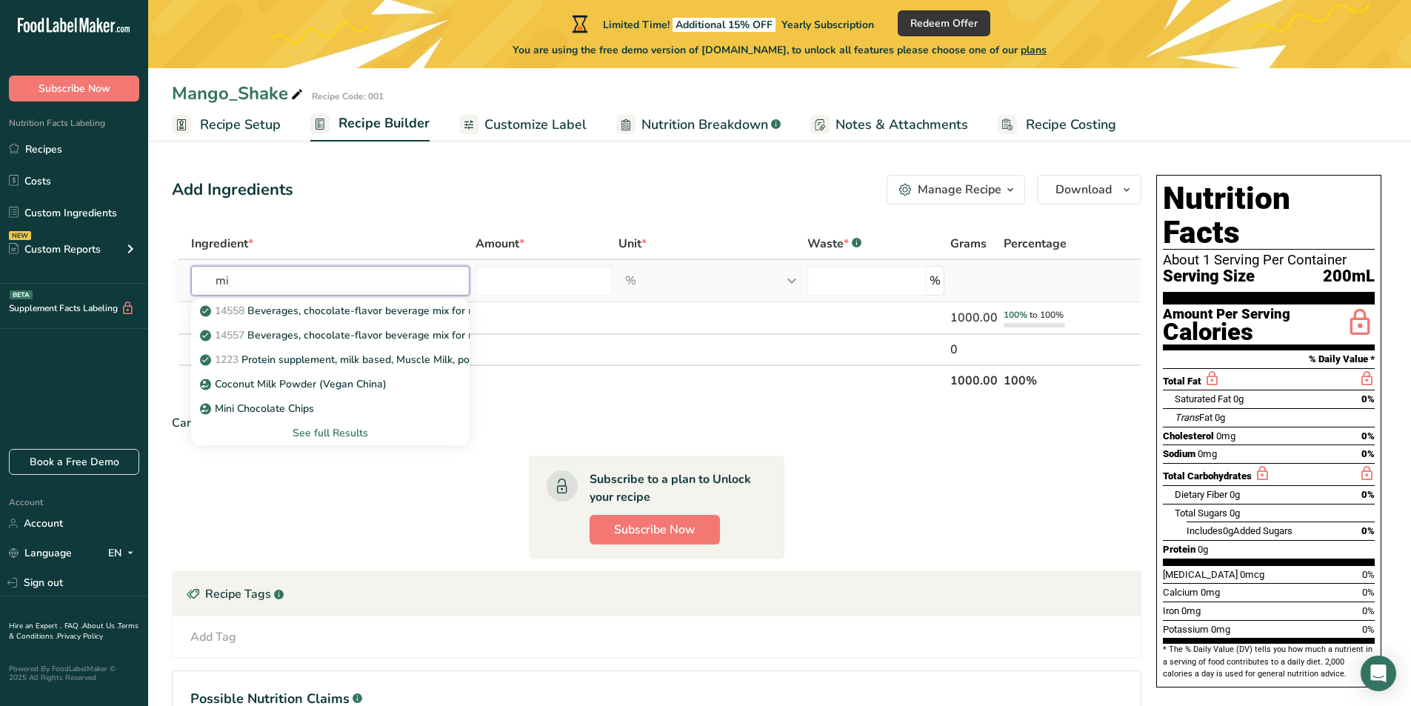
type input "m"
type input "milk"
click at [354, 427] on div "See full Results" at bounding box center [330, 433] width 255 height 16
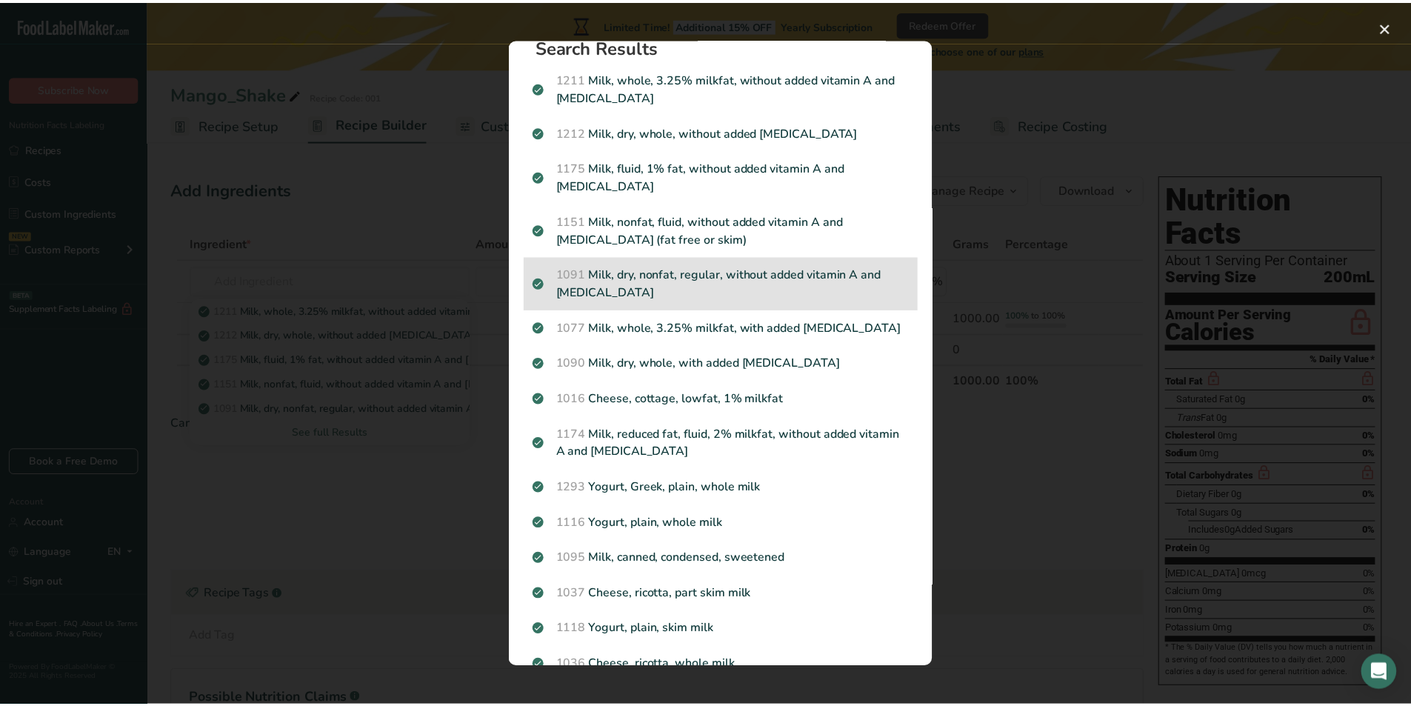
scroll to position [0, 0]
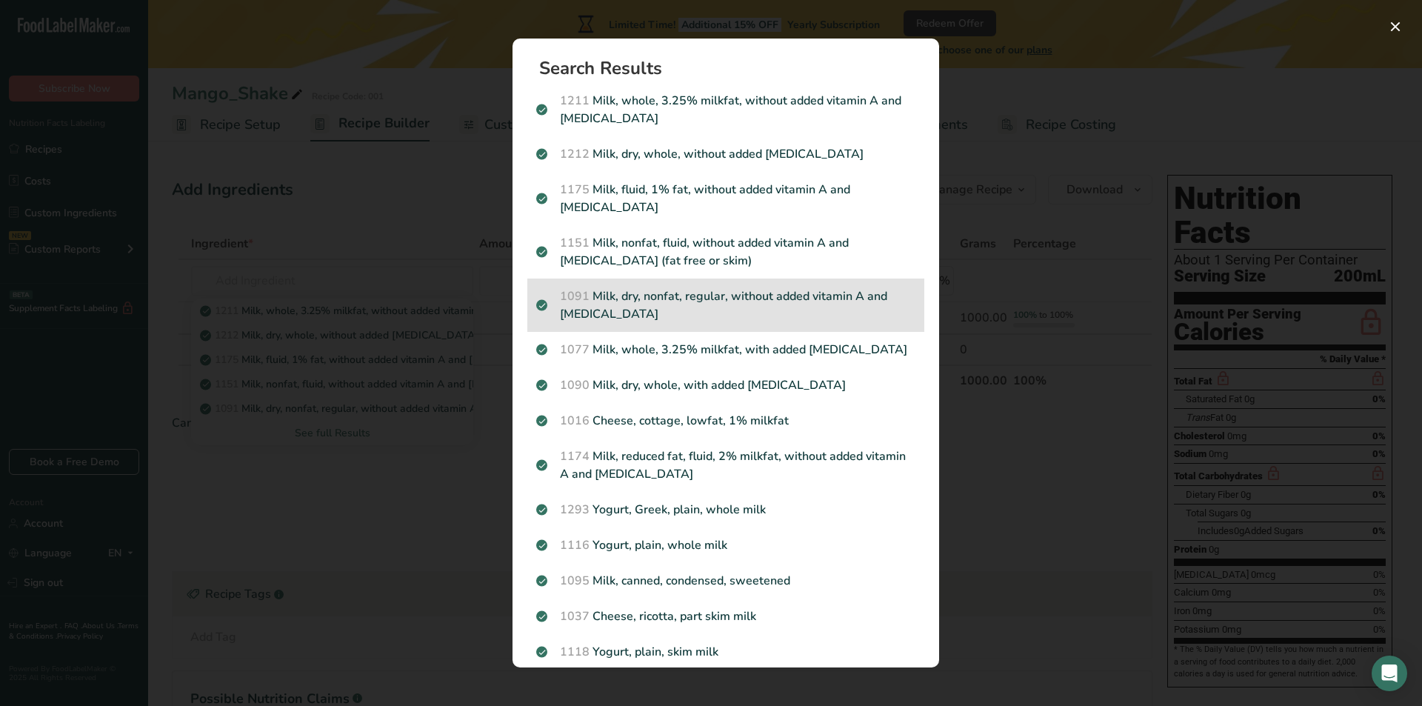
click at [644, 308] on p "1091 Milk, dry, nonfat, regular, without added vitamin A and [MEDICAL_DATA]" at bounding box center [725, 305] width 379 height 36
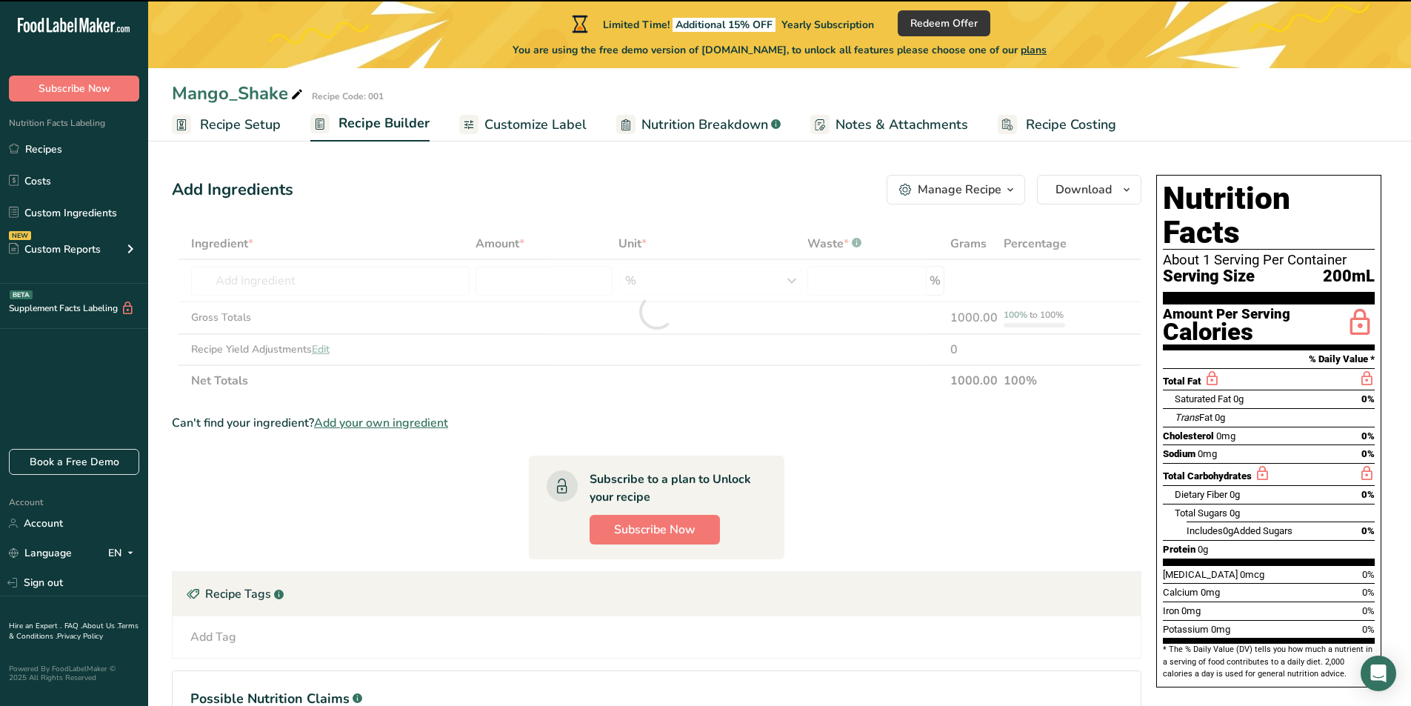
type input "0"
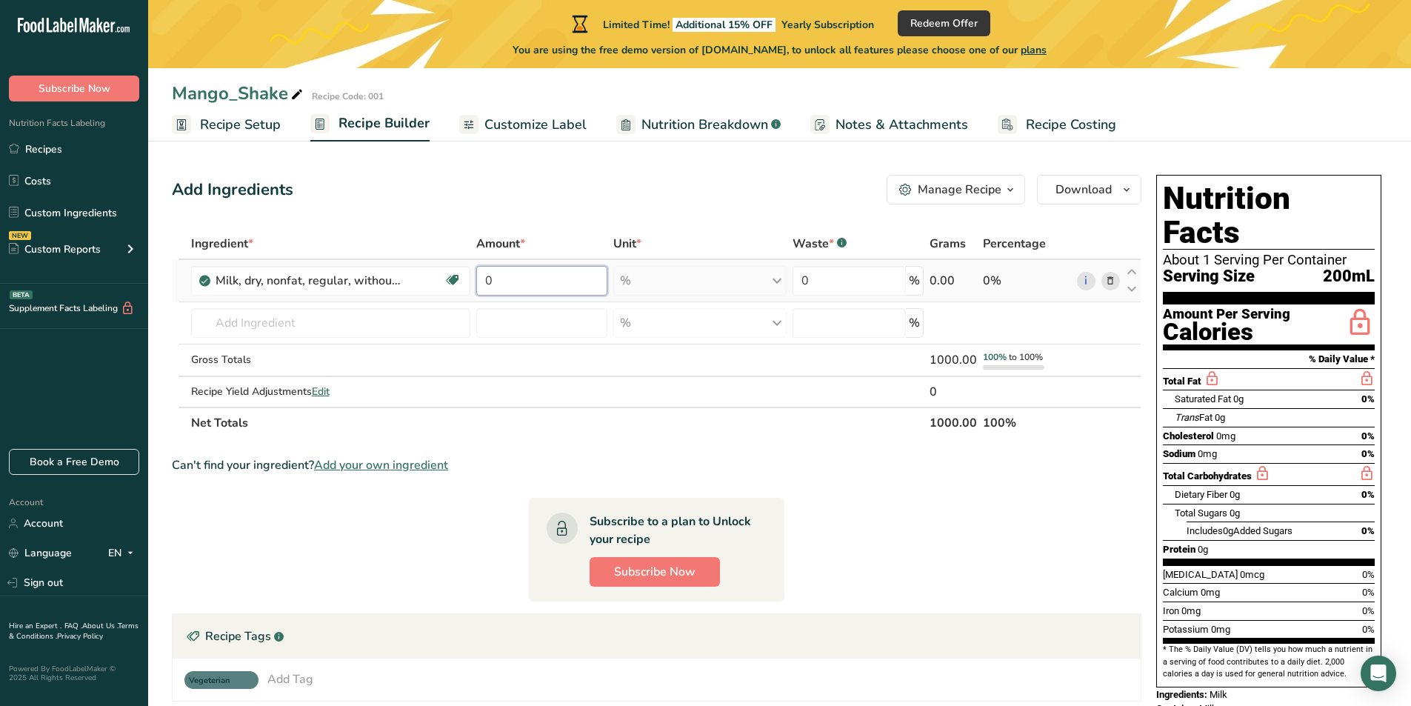
click at [530, 276] on input "0" at bounding box center [541, 281] width 130 height 30
type input "0.015"
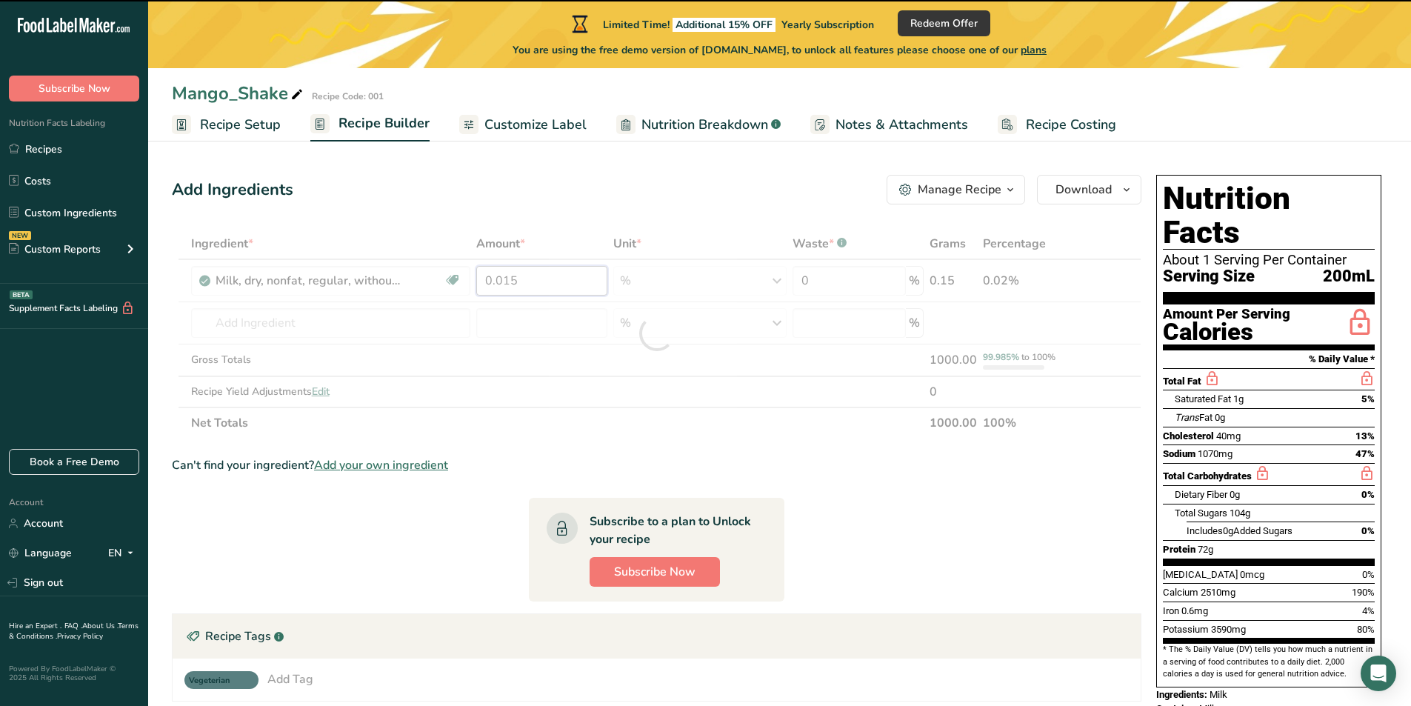
drag, startPoint x: 529, startPoint y: 282, endPoint x: 453, endPoint y: 287, distance: 76.5
click at [453, 287] on div "Ingredient * Amount * Unit * Waste * .a-a{fill:#347362;}.b-a{fill:#fff;} Grams …" at bounding box center [657, 333] width 970 height 210
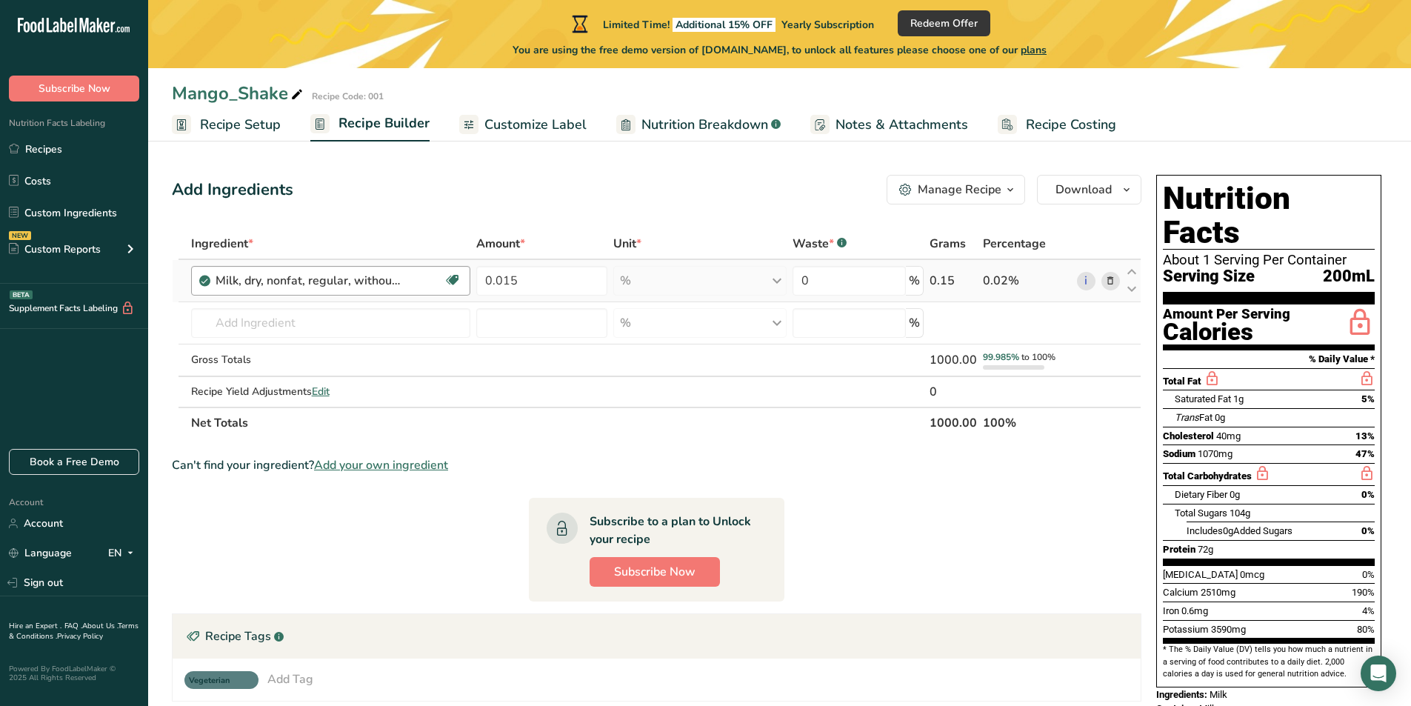
click at [430, 278] on div "Ingredient * Amount * Unit * Waste * .a-a{fill:#347362;}.b-a{fill:#fff;} Grams …" at bounding box center [657, 333] width 970 height 210
click at [412, 282] on div "Milk, dry, nonfat, regular, without added vitamin A and [MEDICAL_DATA]" at bounding box center [330, 281] width 229 height 18
click at [1112, 279] on icon at bounding box center [1110, 281] width 10 height 16
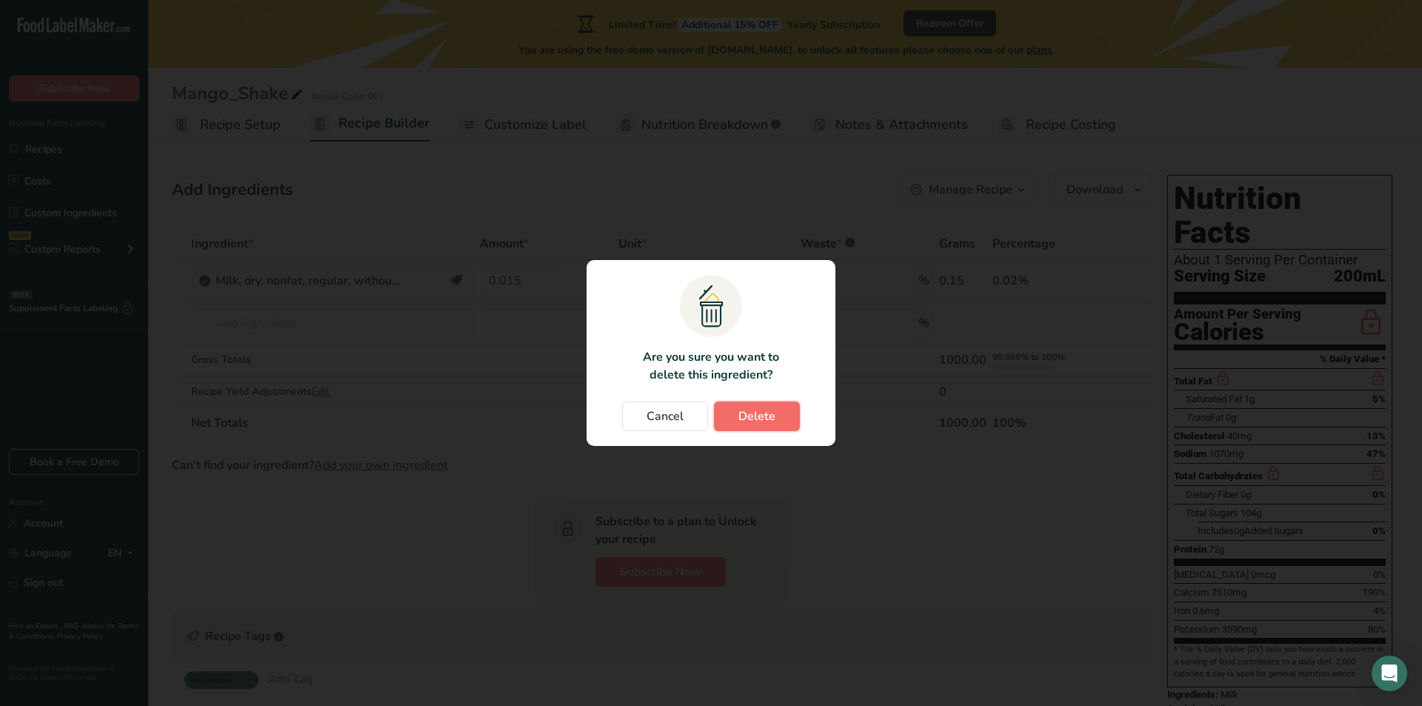
click at [746, 413] on span "Delete" at bounding box center [757, 416] width 37 height 18
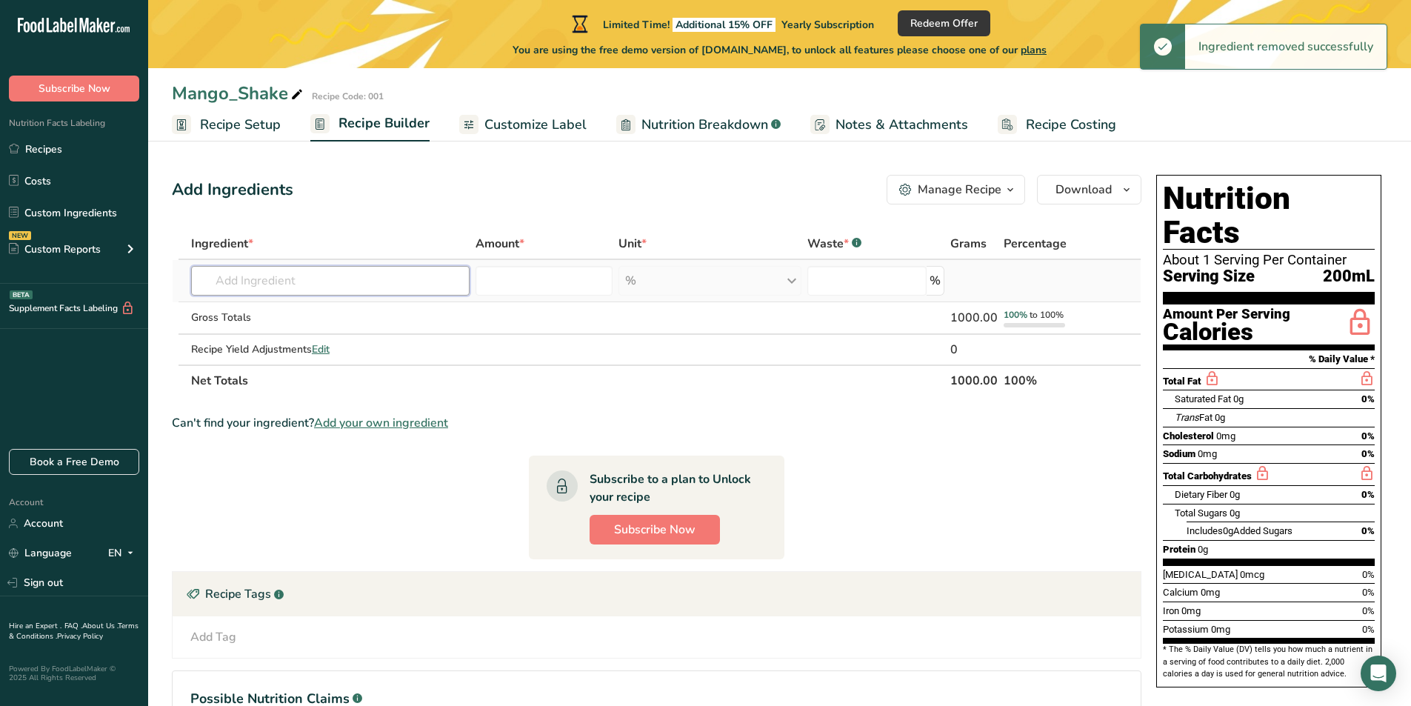
click at [380, 284] on input "text" at bounding box center [330, 281] width 279 height 30
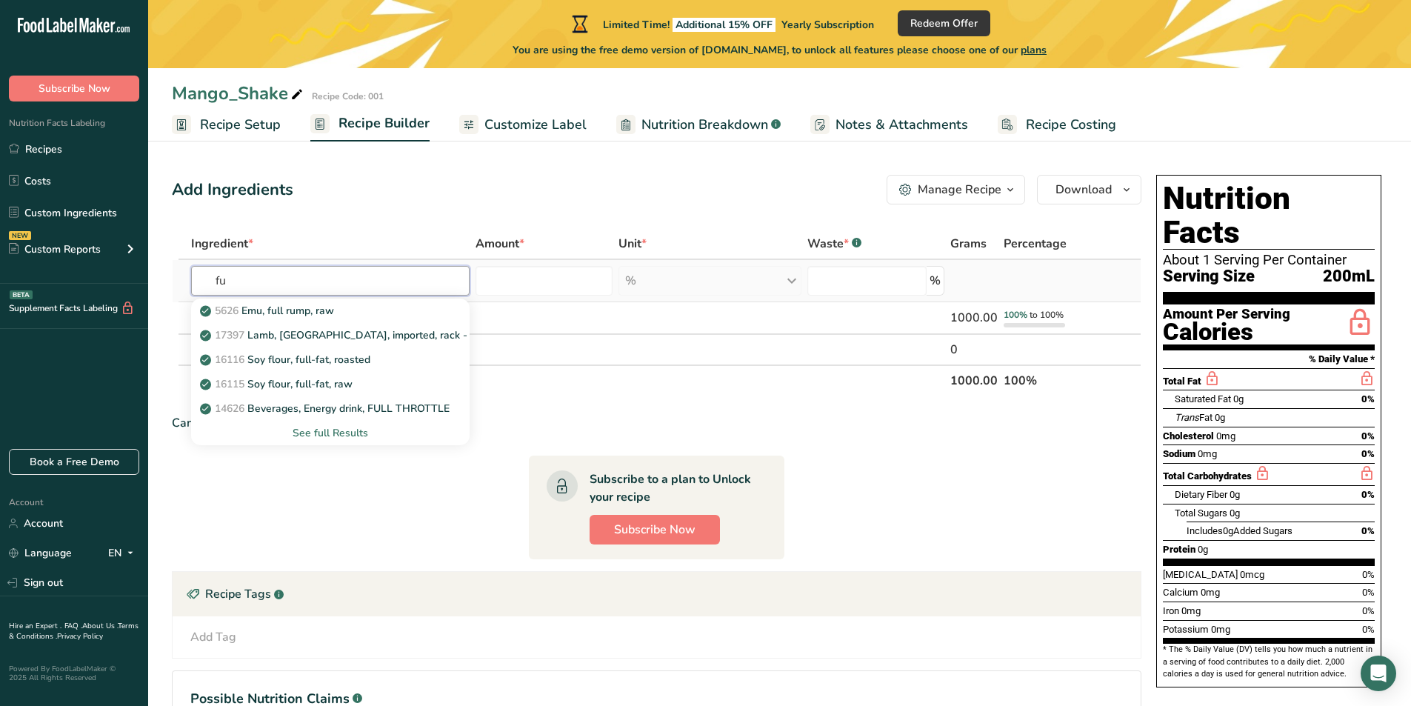
type input "f"
type input "whole milk"
click at [327, 430] on div "See full Results" at bounding box center [330, 433] width 255 height 16
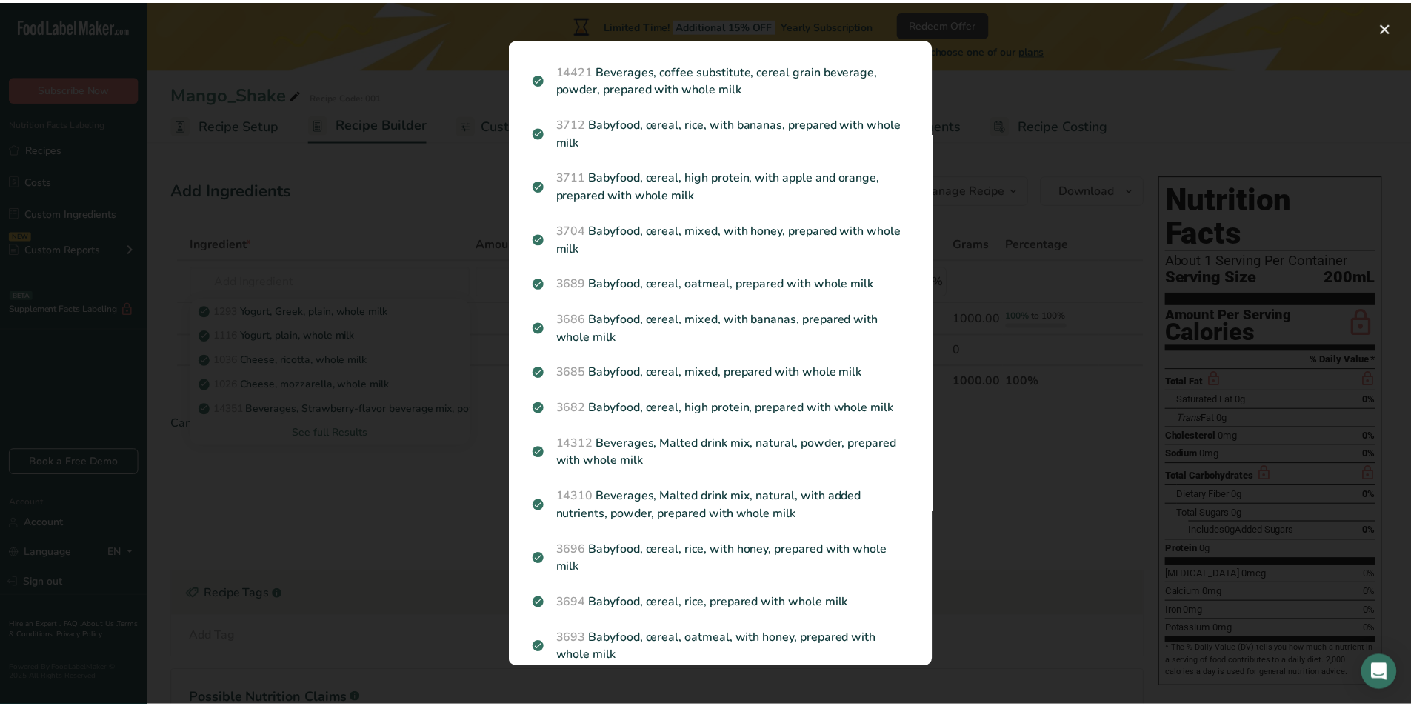
scroll to position [519, 0]
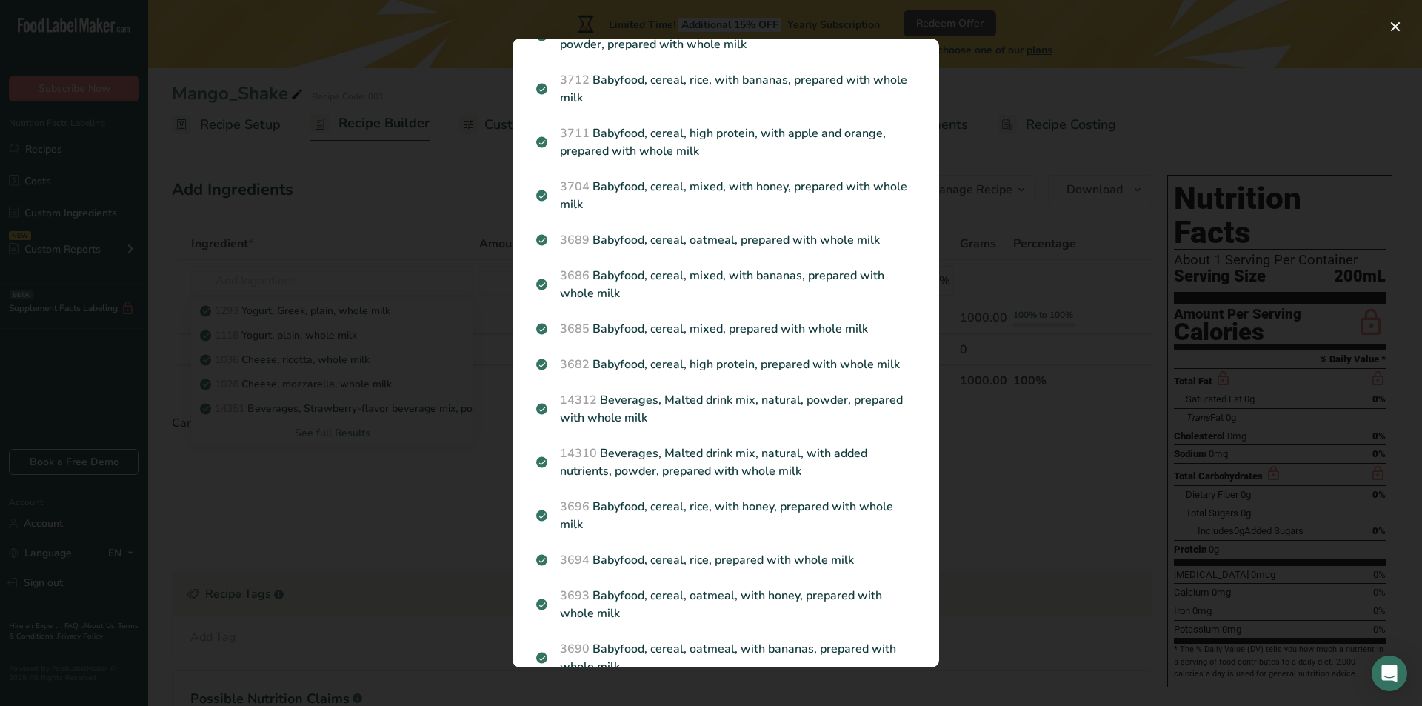
click at [1002, 358] on div "Search results modal" at bounding box center [711, 353] width 1422 height 706
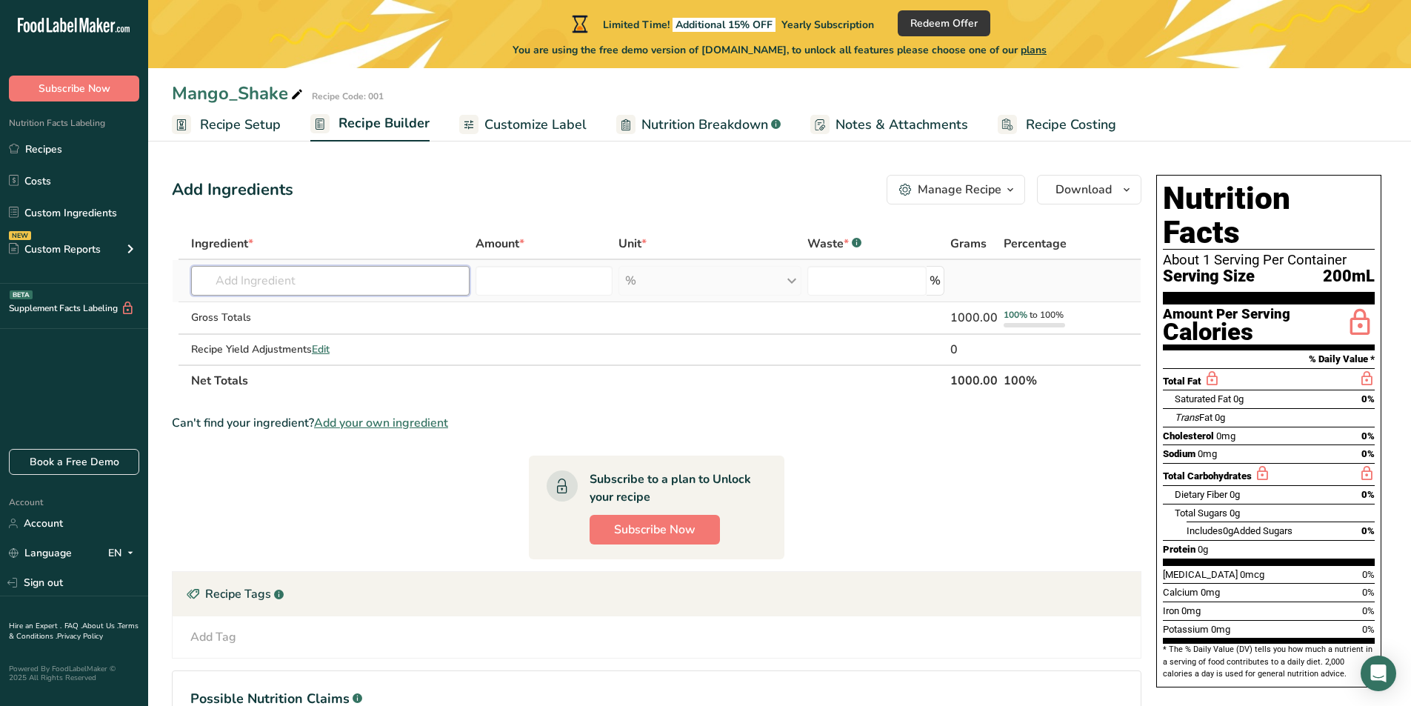
click at [394, 291] on input "text" at bounding box center [330, 281] width 279 height 30
click at [266, 286] on input "text" at bounding box center [330, 281] width 279 height 30
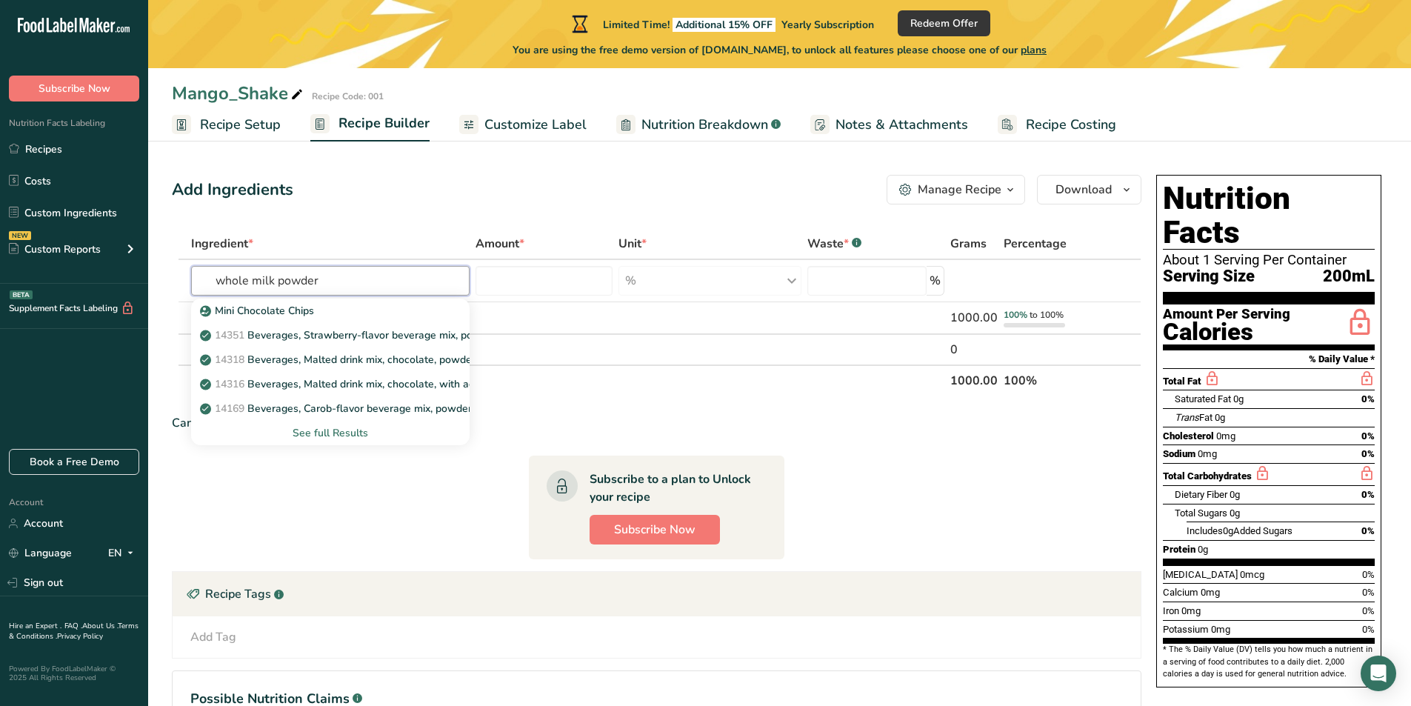
drag, startPoint x: 331, startPoint y: 269, endPoint x: 133, endPoint y: 271, distance: 198.5
click at [133, 271] on div ".a-20{fill:#fff;} Subscribe Now Nutrition Facts Labeling Recipes Costs Custom I…" at bounding box center [705, 419] width 1411 height 839
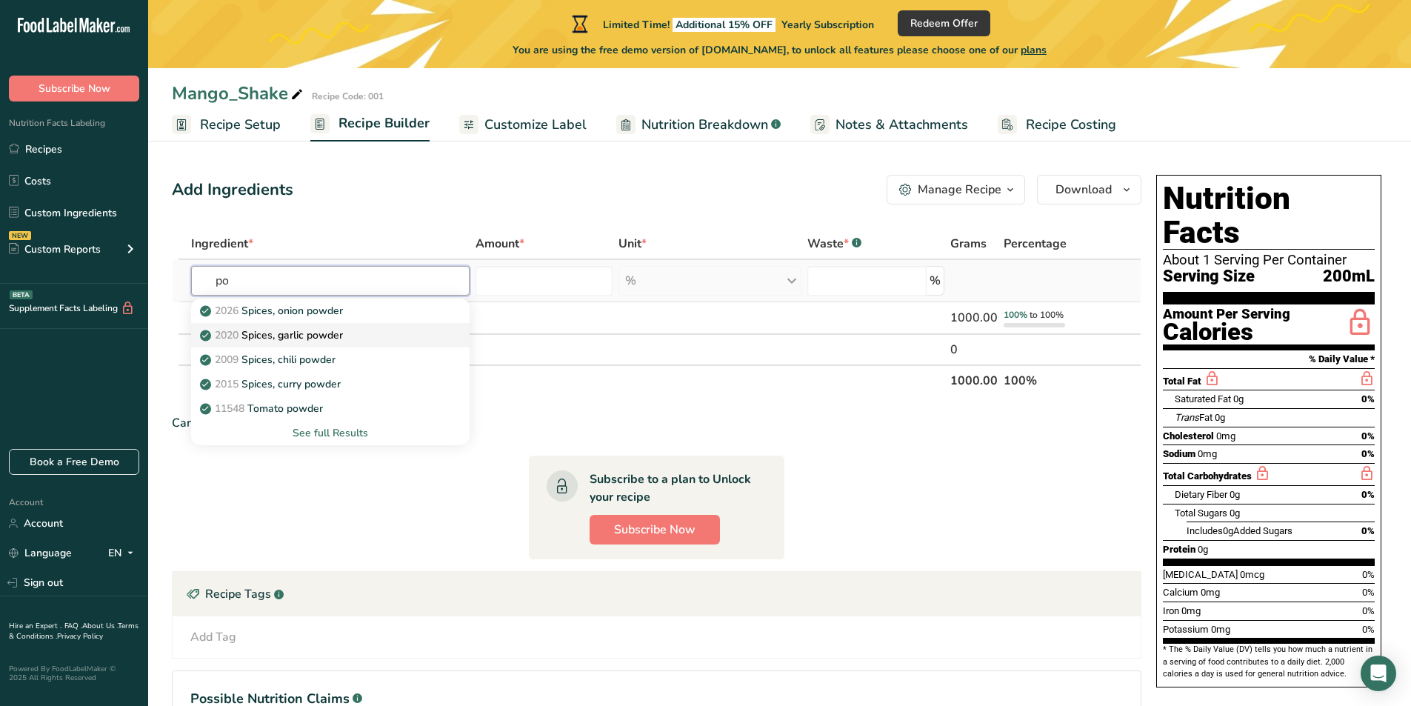
type input "p"
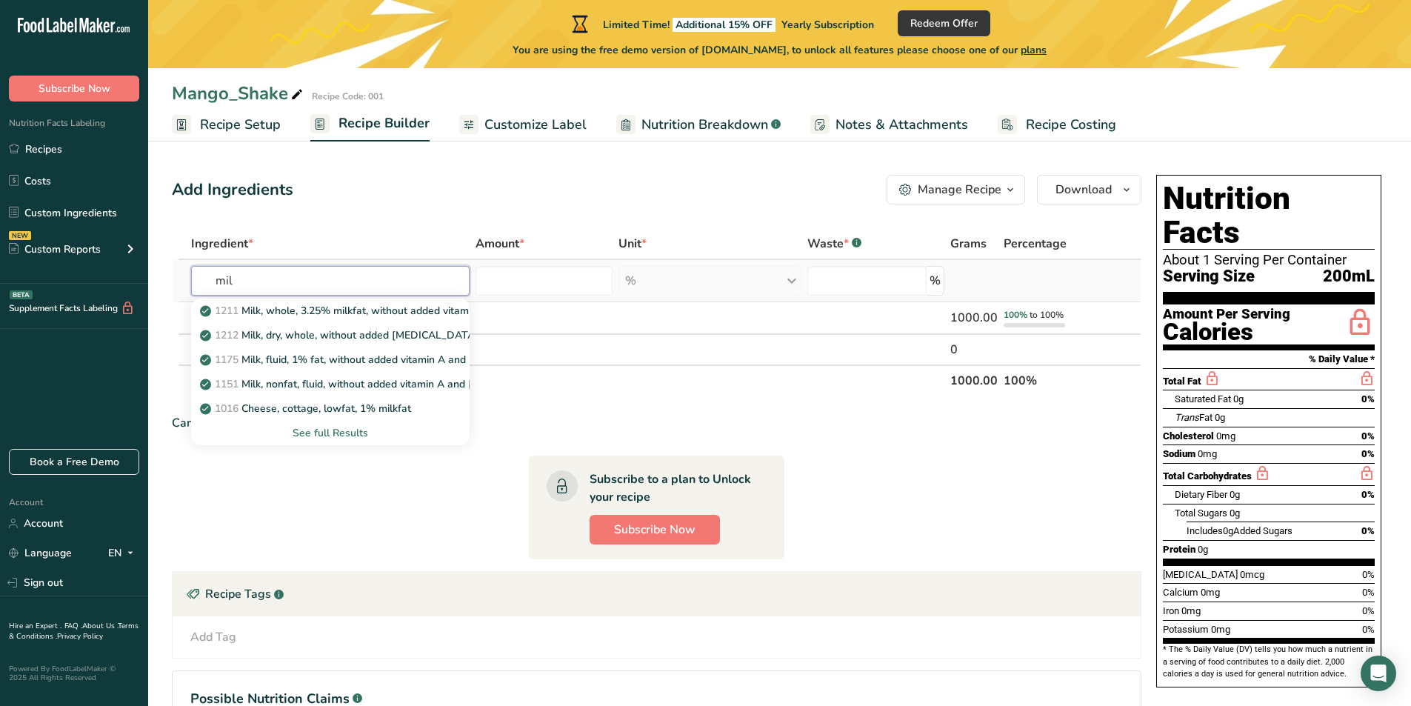
type input "mil"
click at [342, 432] on div "See full Results" at bounding box center [330, 433] width 255 height 16
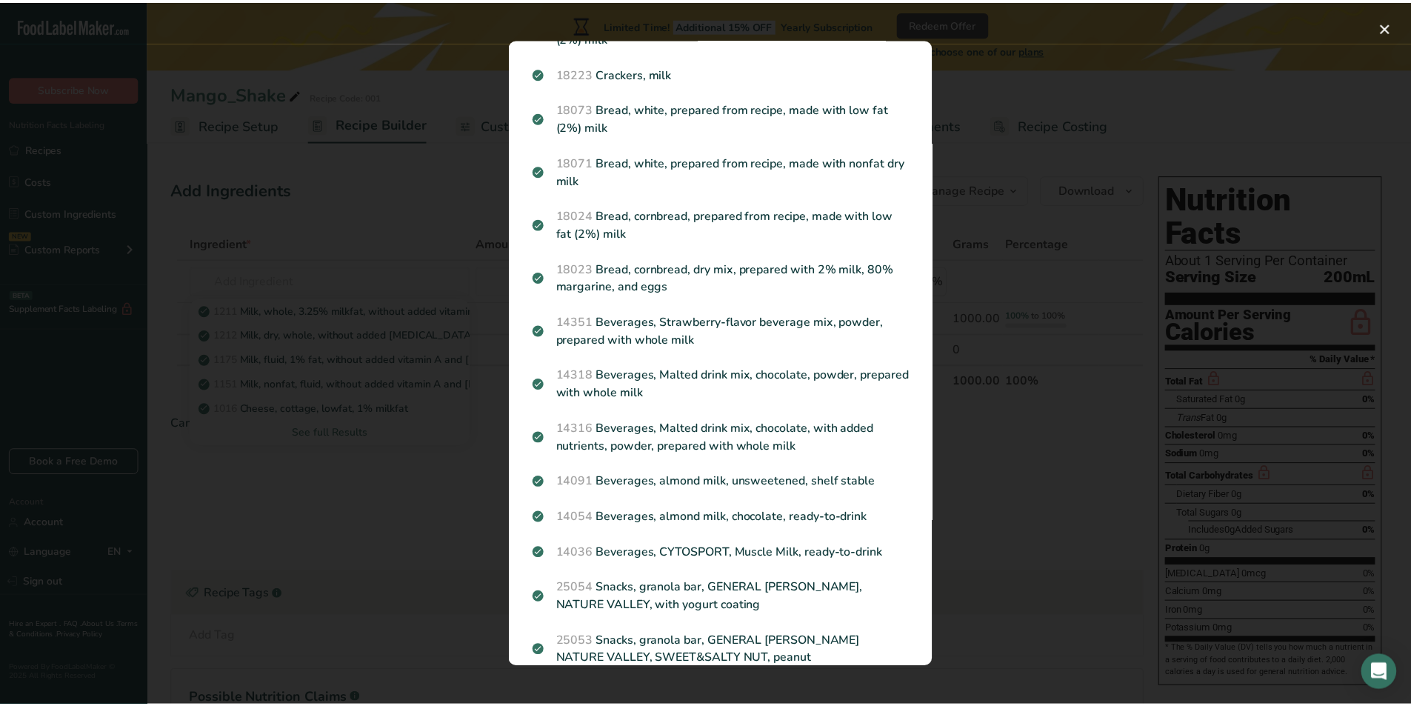
scroll to position [1564, 0]
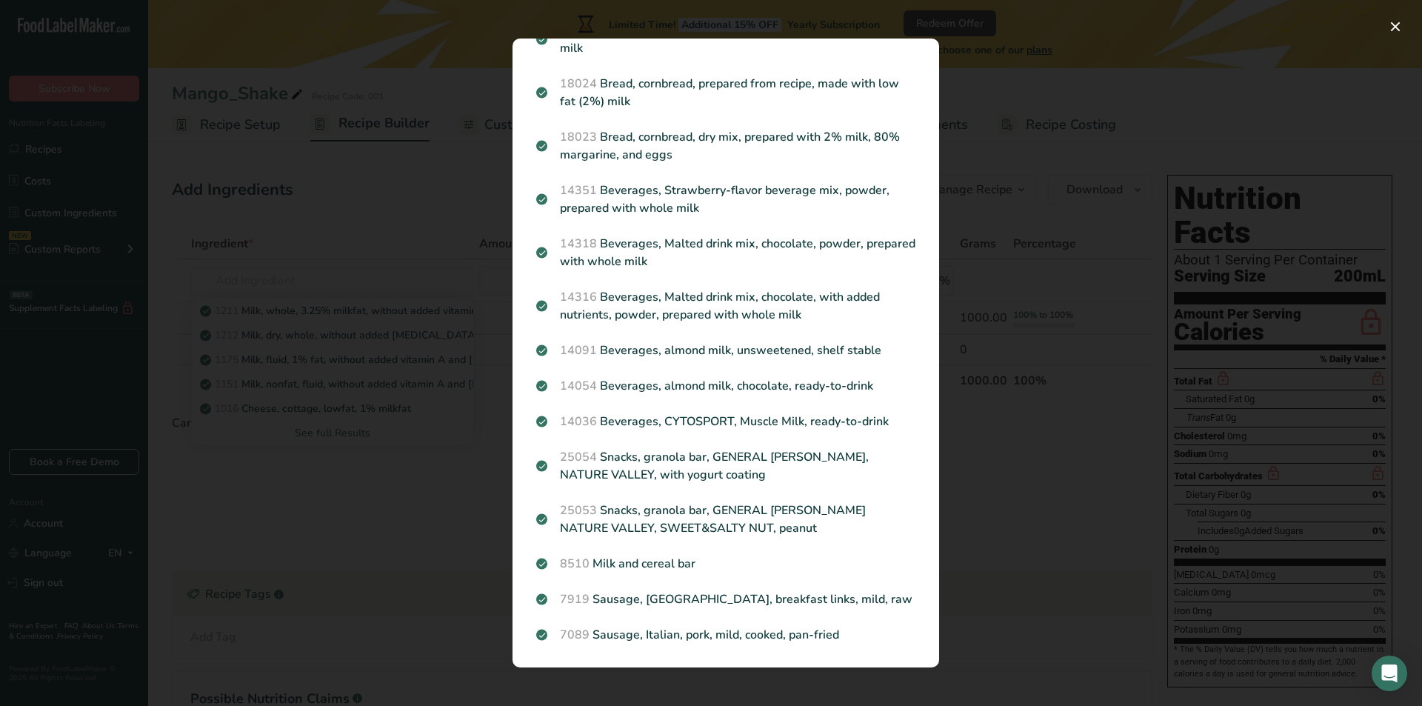
click at [1024, 331] on div "Search results modal" at bounding box center [711, 353] width 1422 height 706
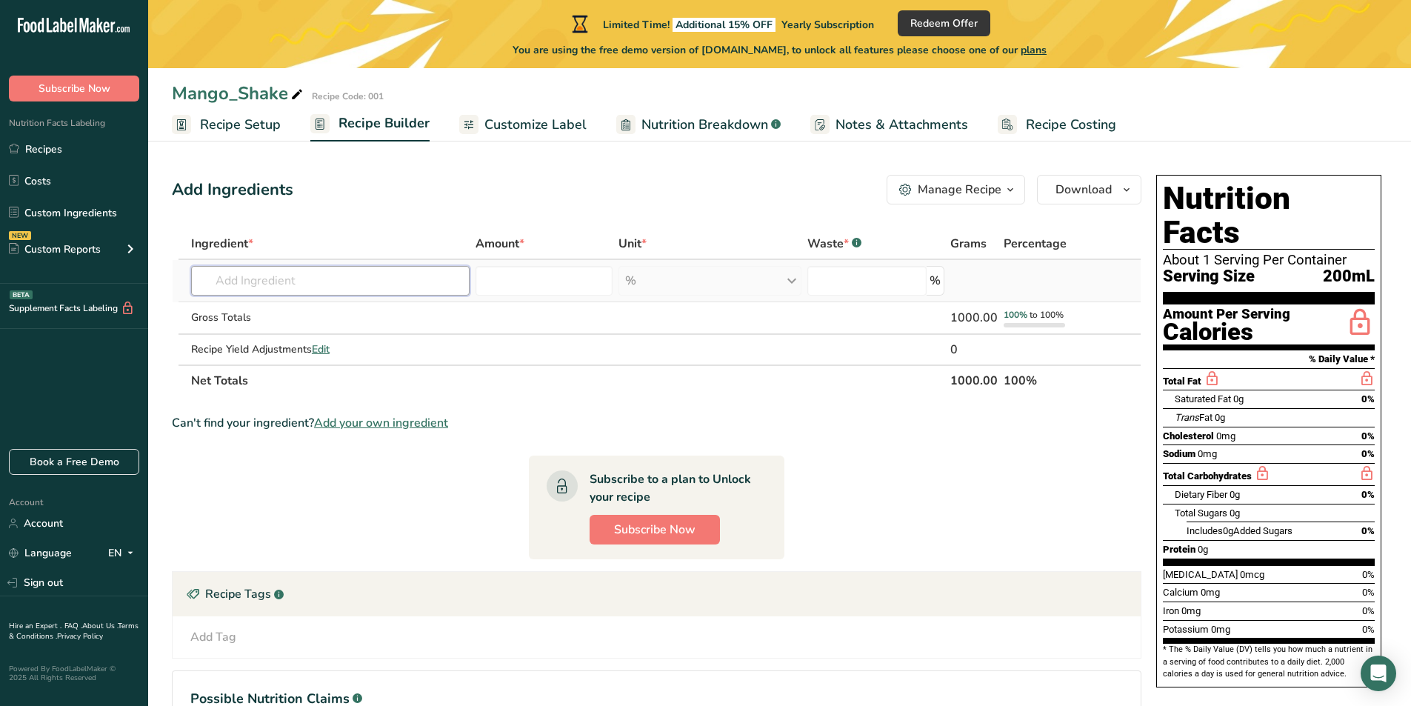
click at [446, 281] on input "text" at bounding box center [330, 281] width 279 height 30
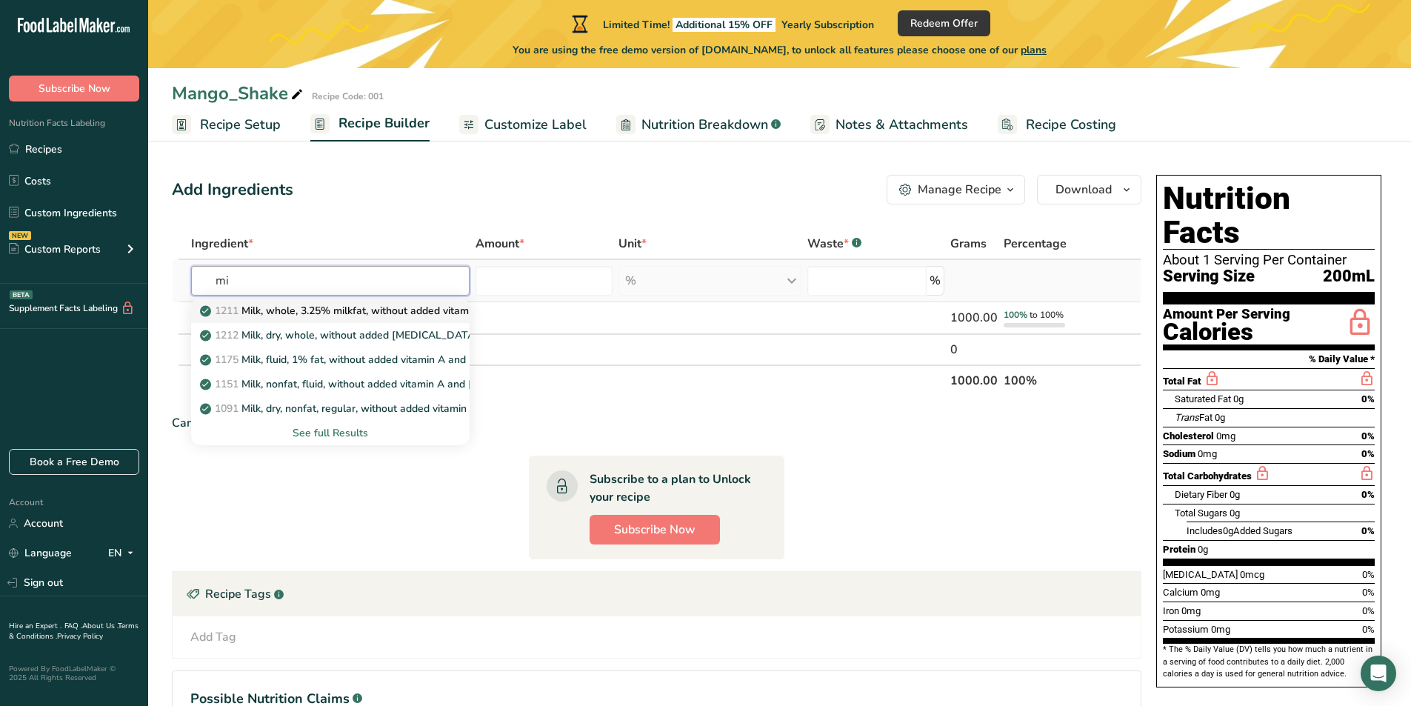
type input "m"
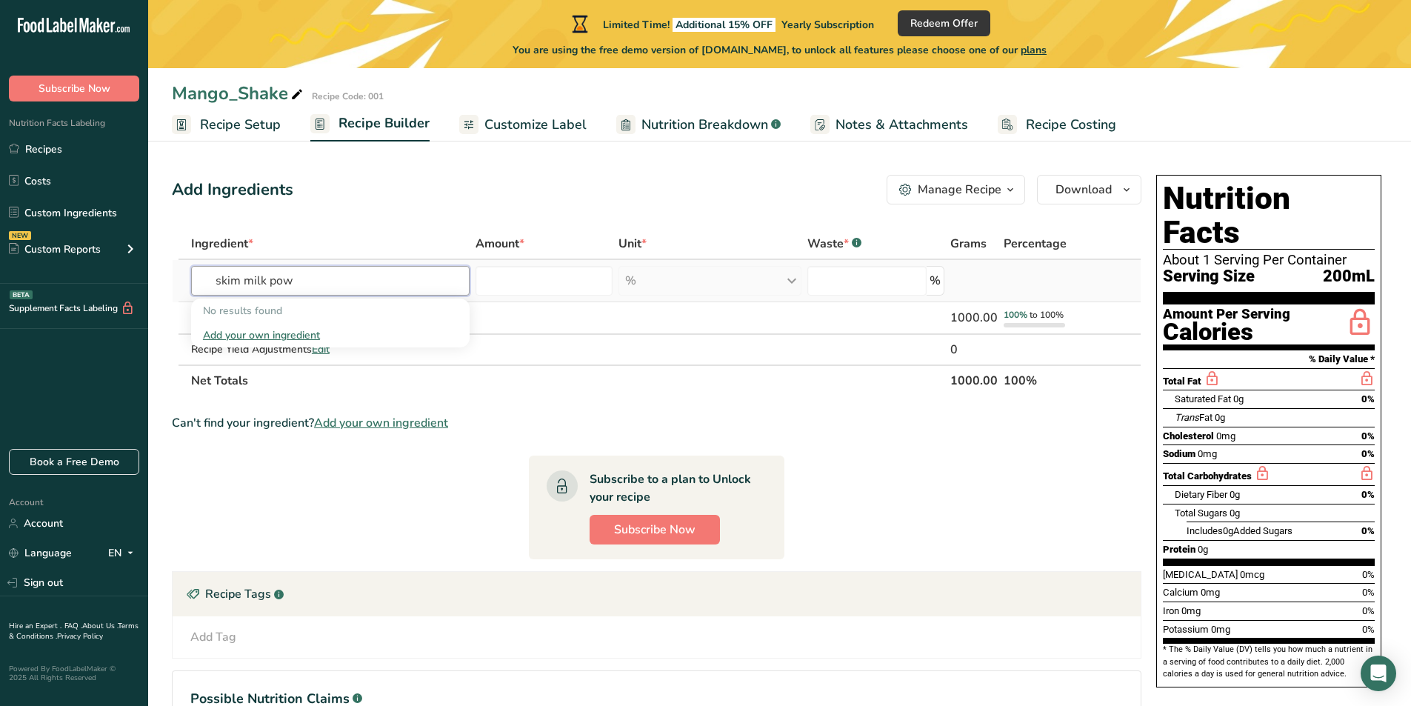
type input "skim milk pow"
click at [267, 336] on div "Add your own ingredient" at bounding box center [330, 335] width 255 height 16
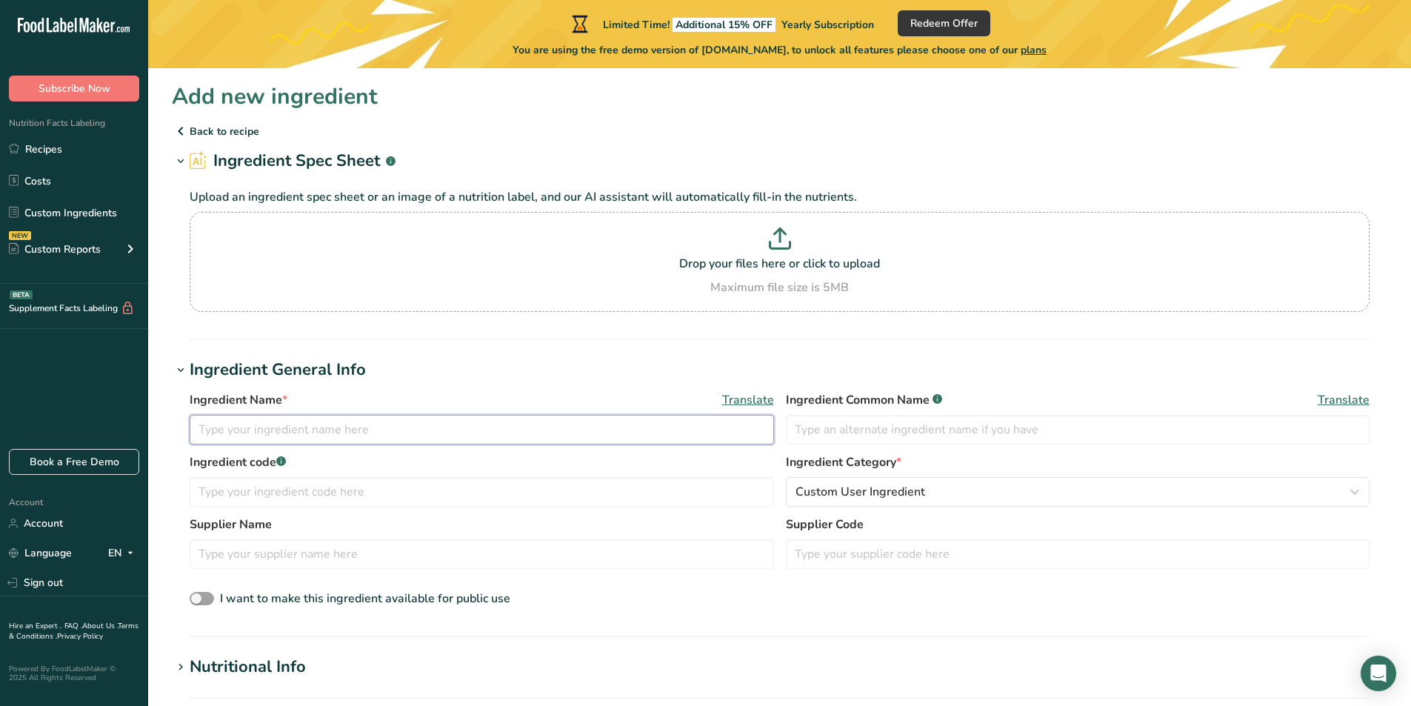
click at [304, 436] on input "text" at bounding box center [482, 430] width 584 height 30
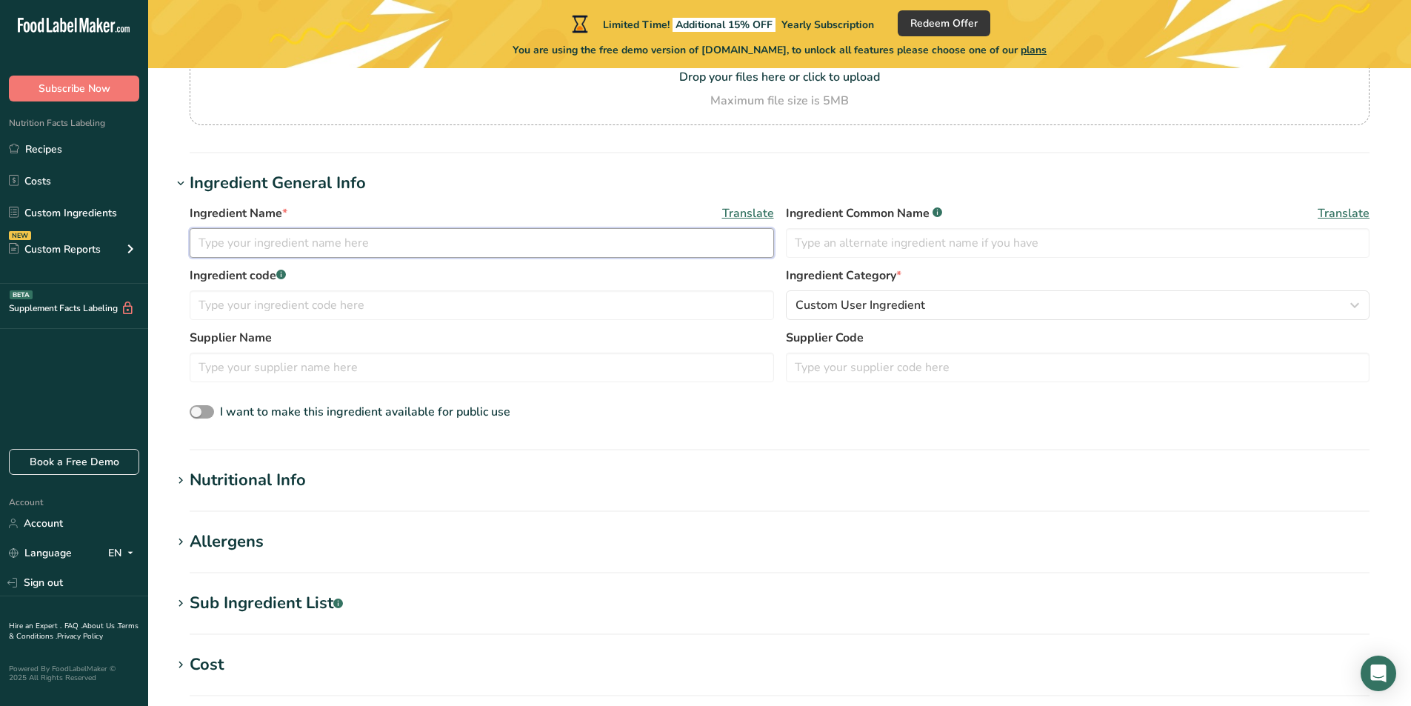
scroll to position [222, 0]
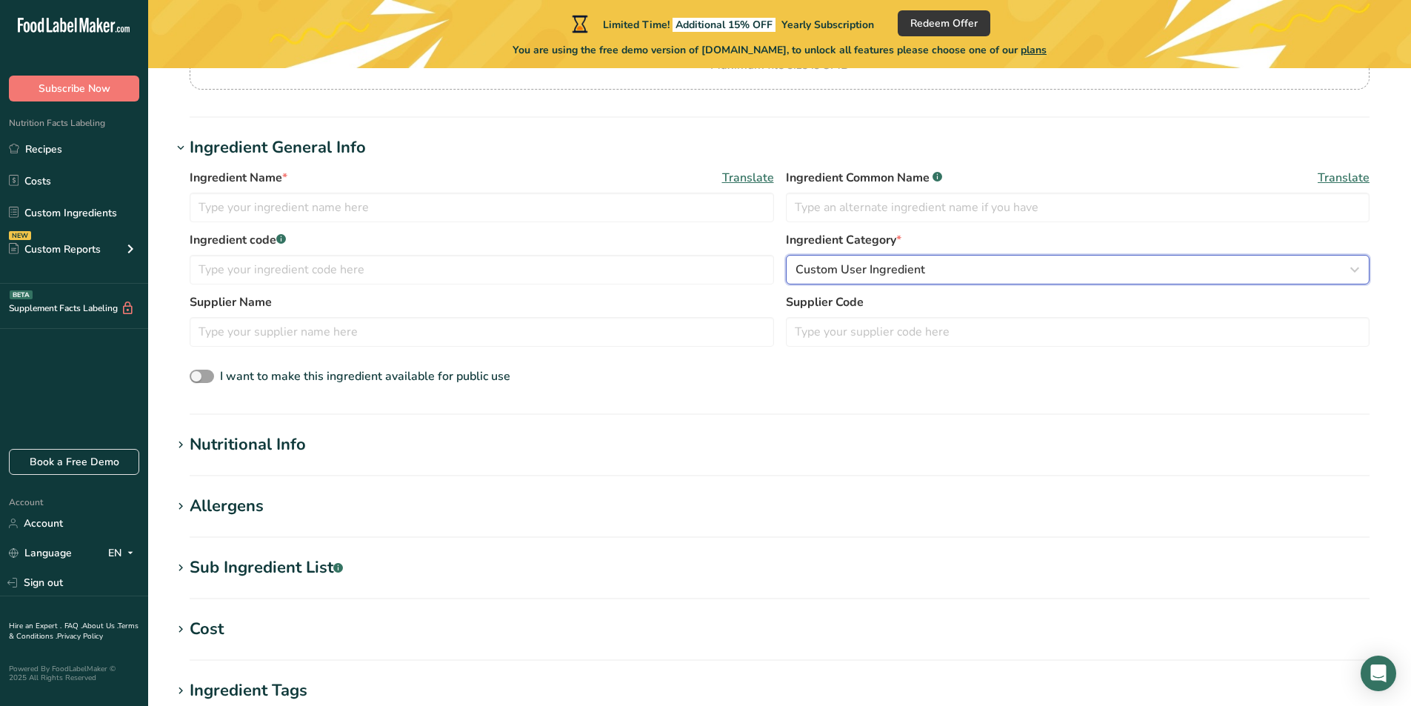
click at [861, 263] on span "Custom User Ingredient" at bounding box center [861, 270] width 130 height 18
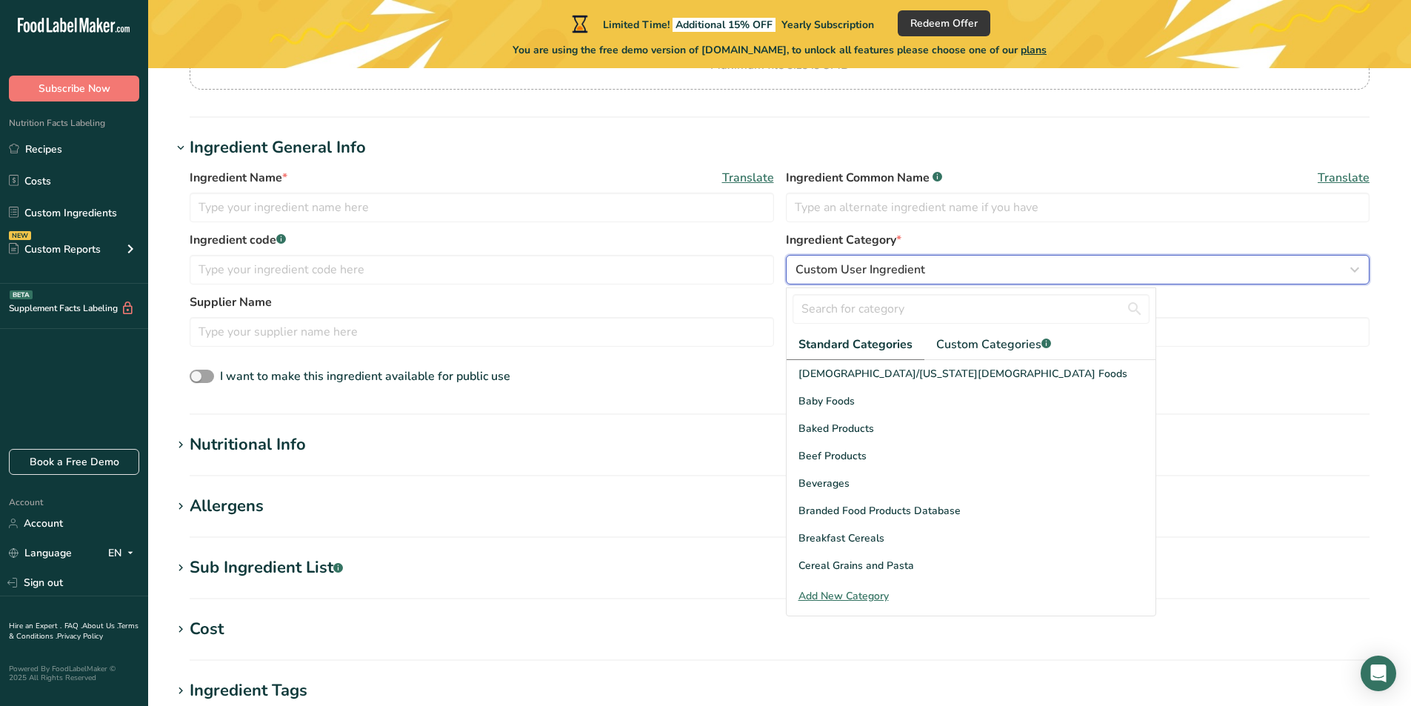
click at [851, 276] on span "Custom User Ingredient" at bounding box center [861, 270] width 130 height 18
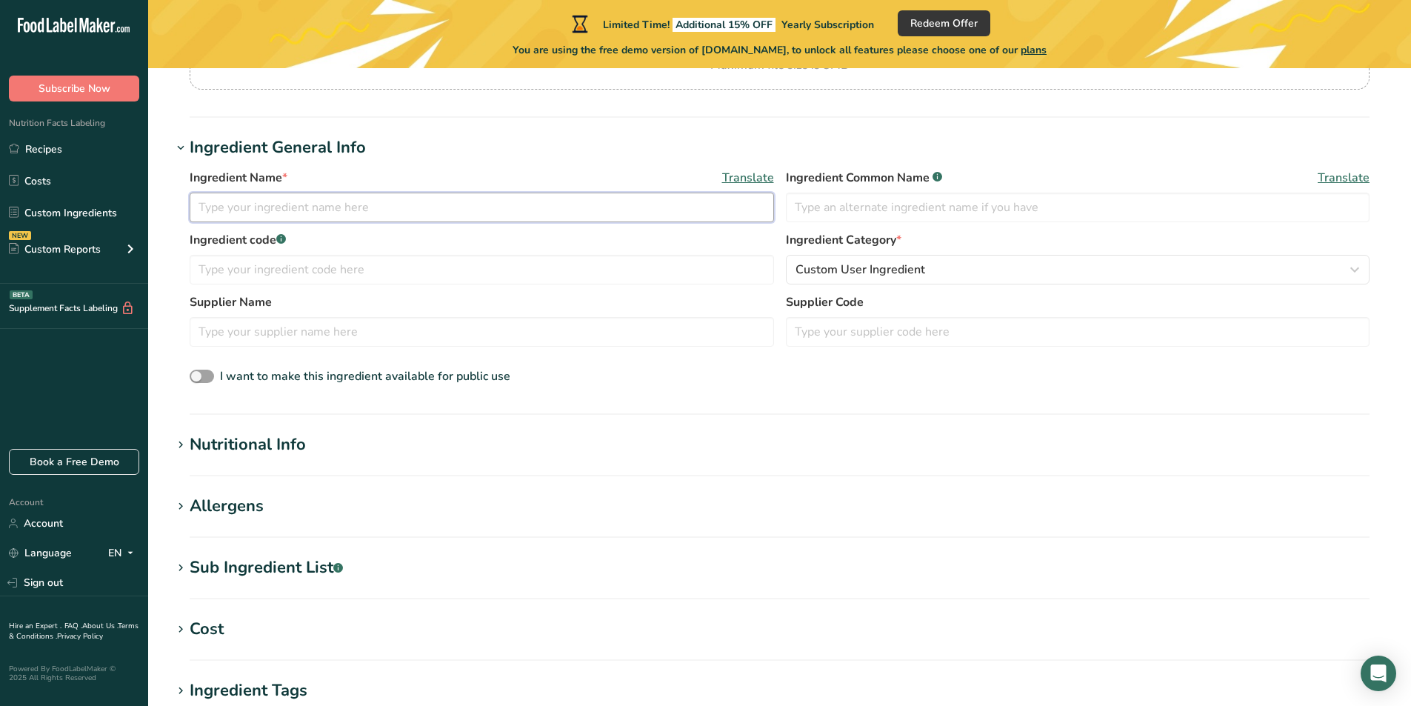
click at [293, 210] on input "text" at bounding box center [482, 208] width 584 height 30
type input "Full Cream Milk Powder"
click at [830, 207] on input "text" at bounding box center [1078, 208] width 584 height 30
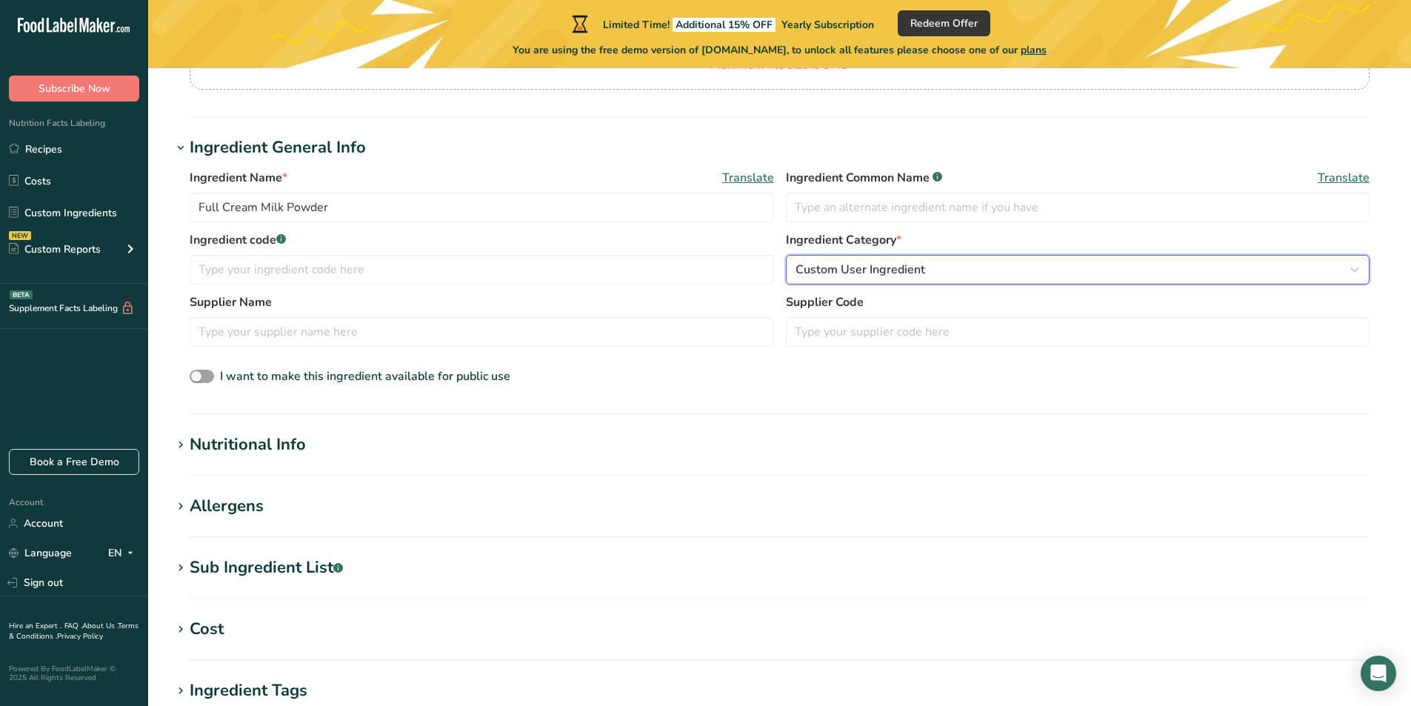
click at [887, 271] on span "Custom User Ingredient" at bounding box center [861, 270] width 130 height 18
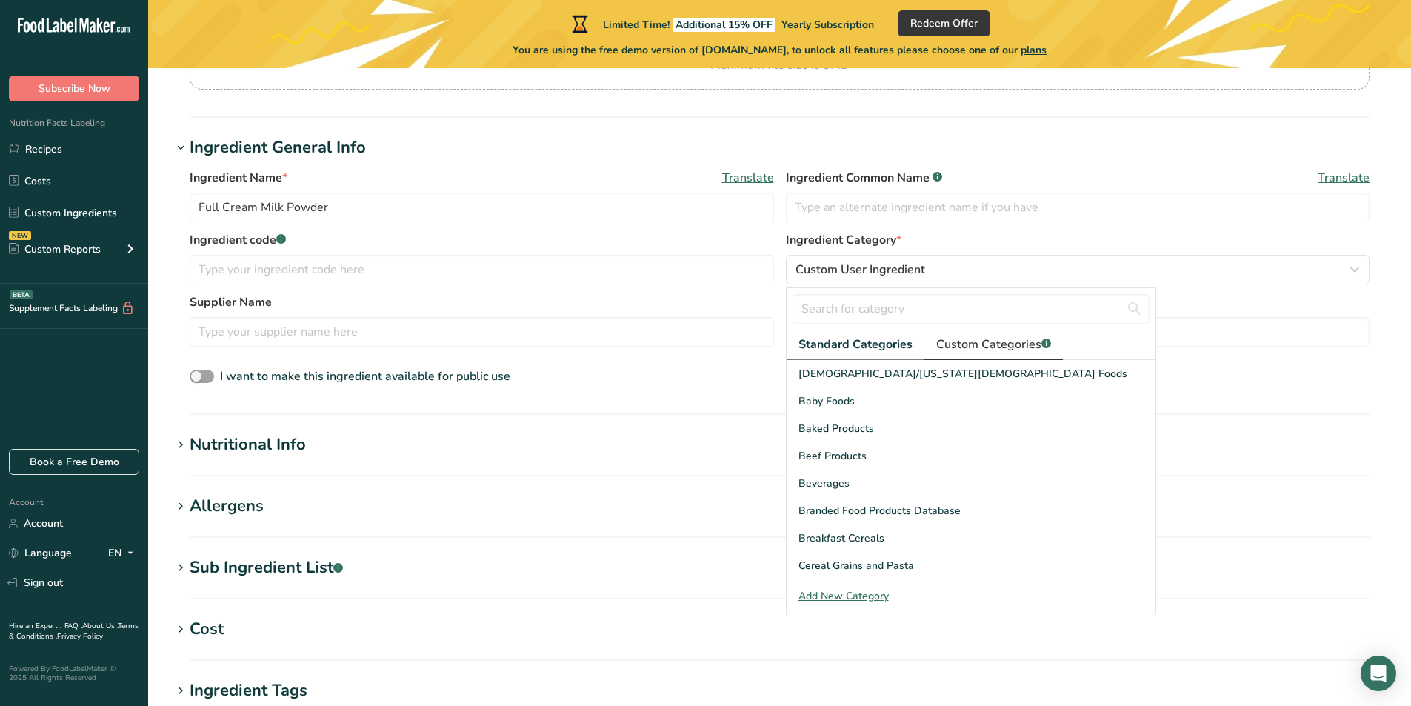
click at [941, 344] on span "Custom Categories .a-a{fill:#347362;}.b-a{fill:#fff;}" at bounding box center [993, 345] width 115 height 18
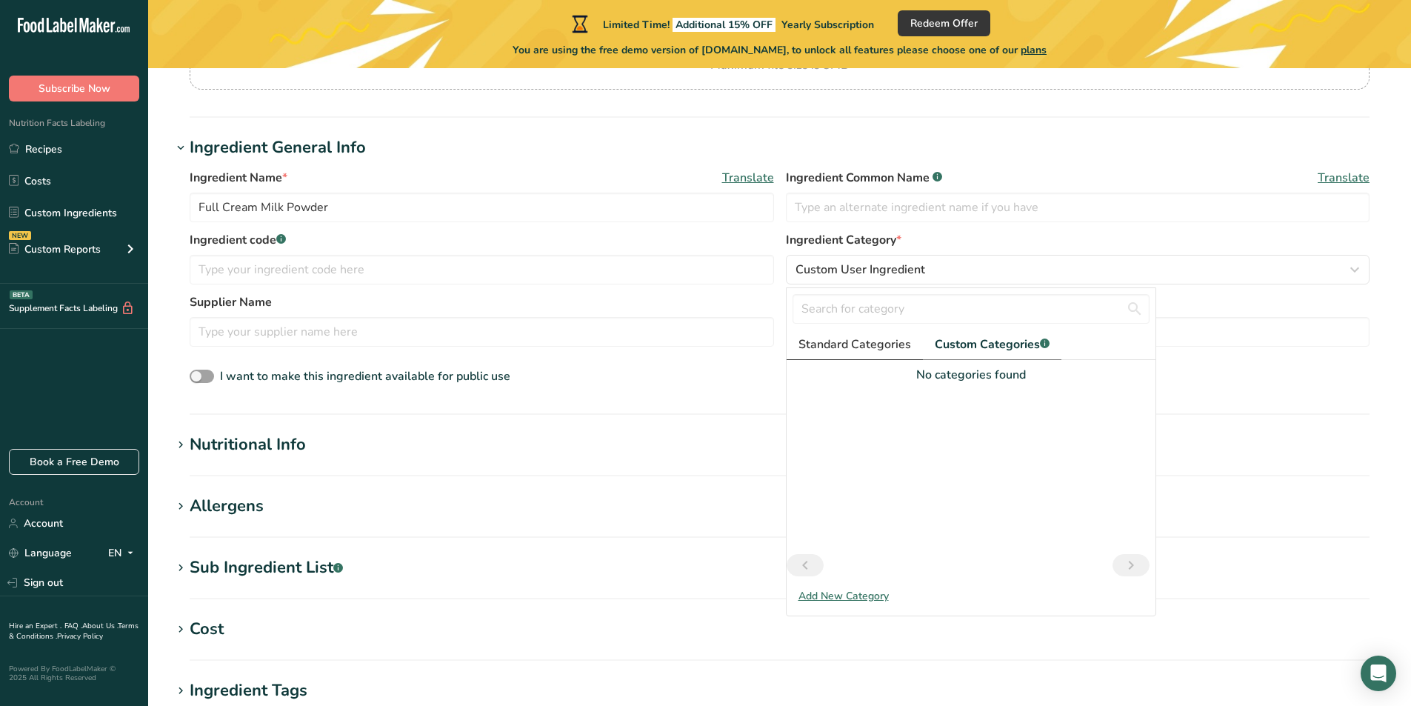
click at [854, 344] on span "Standard Categories" at bounding box center [855, 345] width 113 height 18
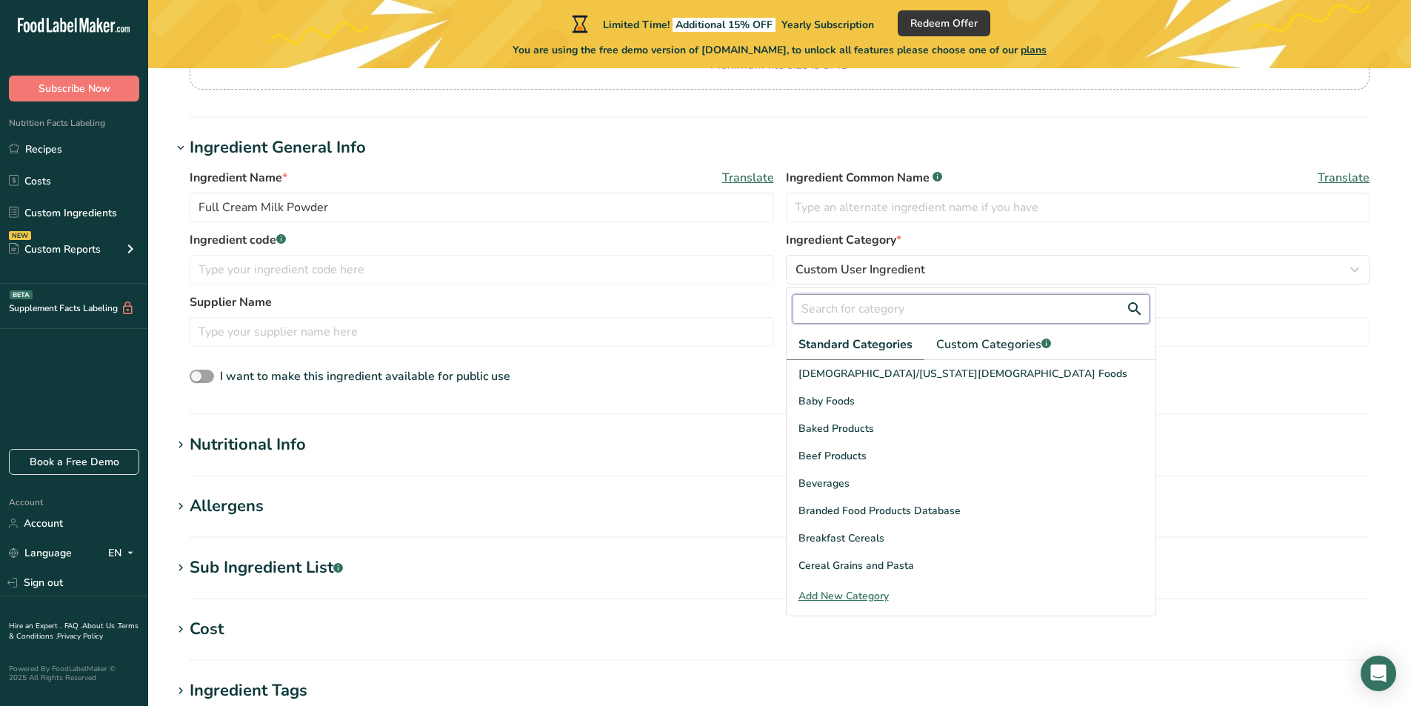
click at [872, 321] on input "text" at bounding box center [971, 309] width 357 height 30
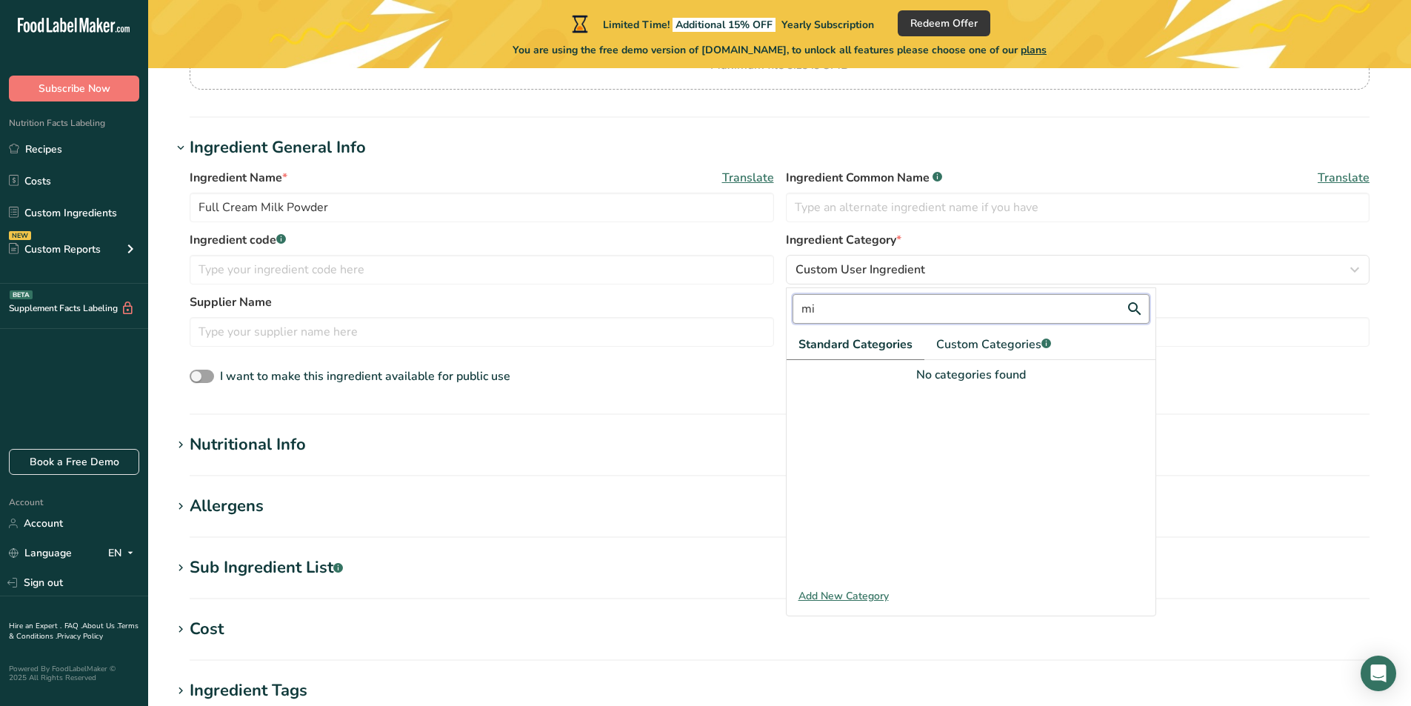
type input "m"
type input "p"
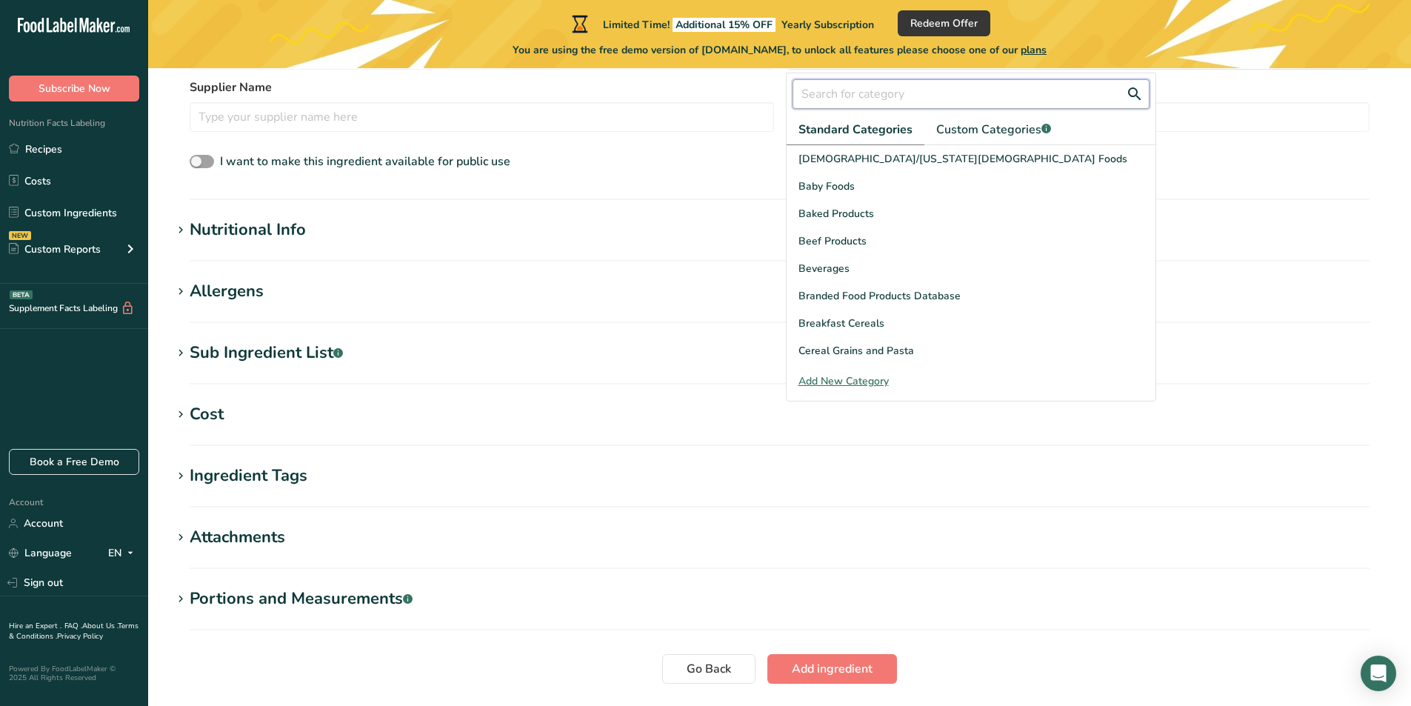
scroll to position [444, 0]
